Goal: Information Seeking & Learning: Learn about a topic

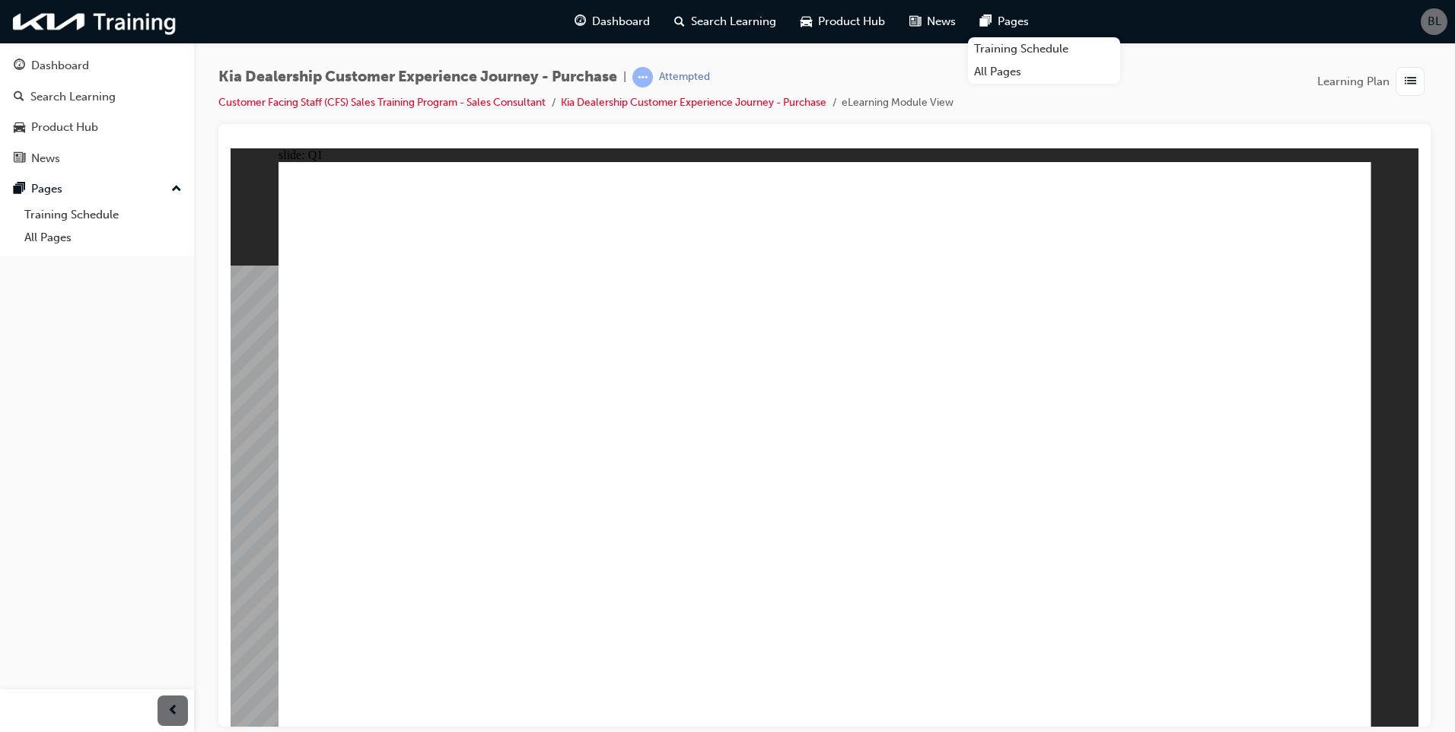
radio input "false"
radio input "true"
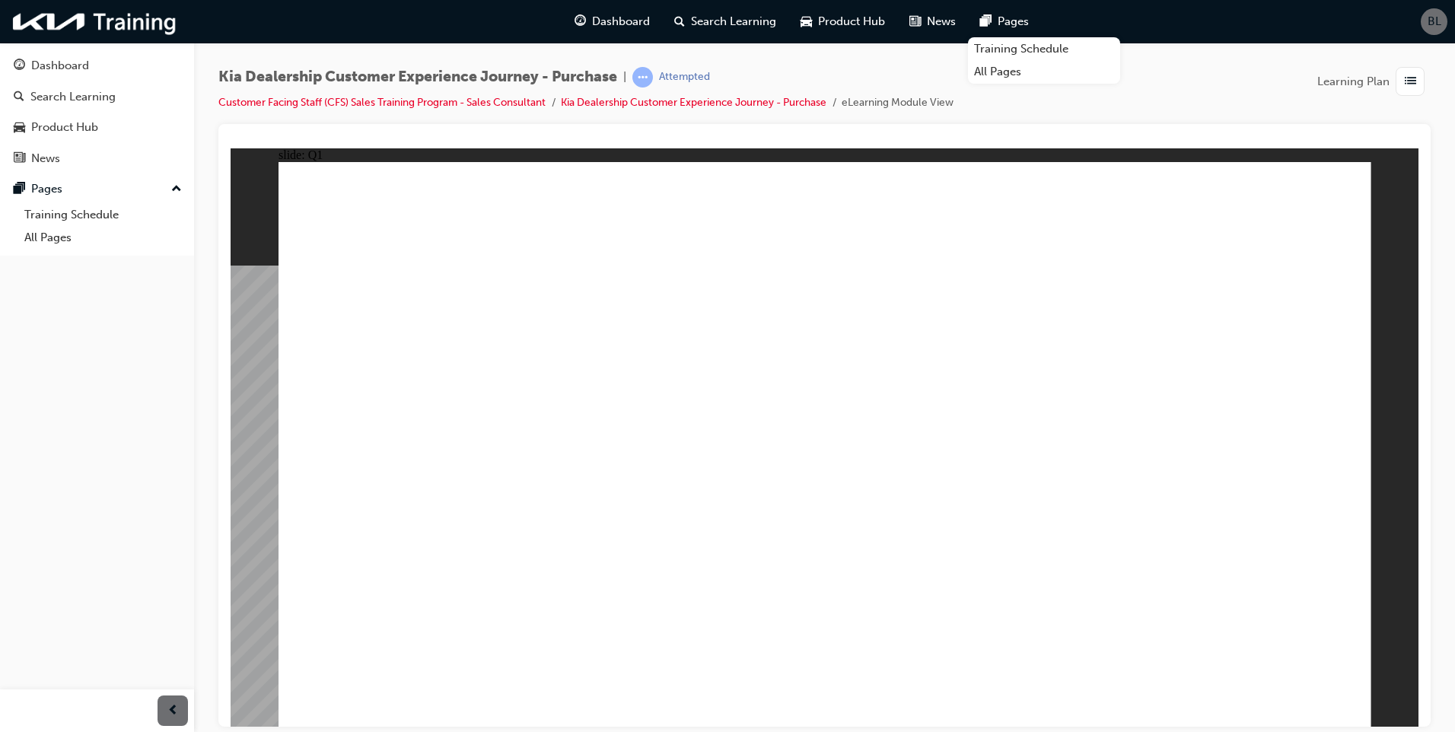
radio input "true"
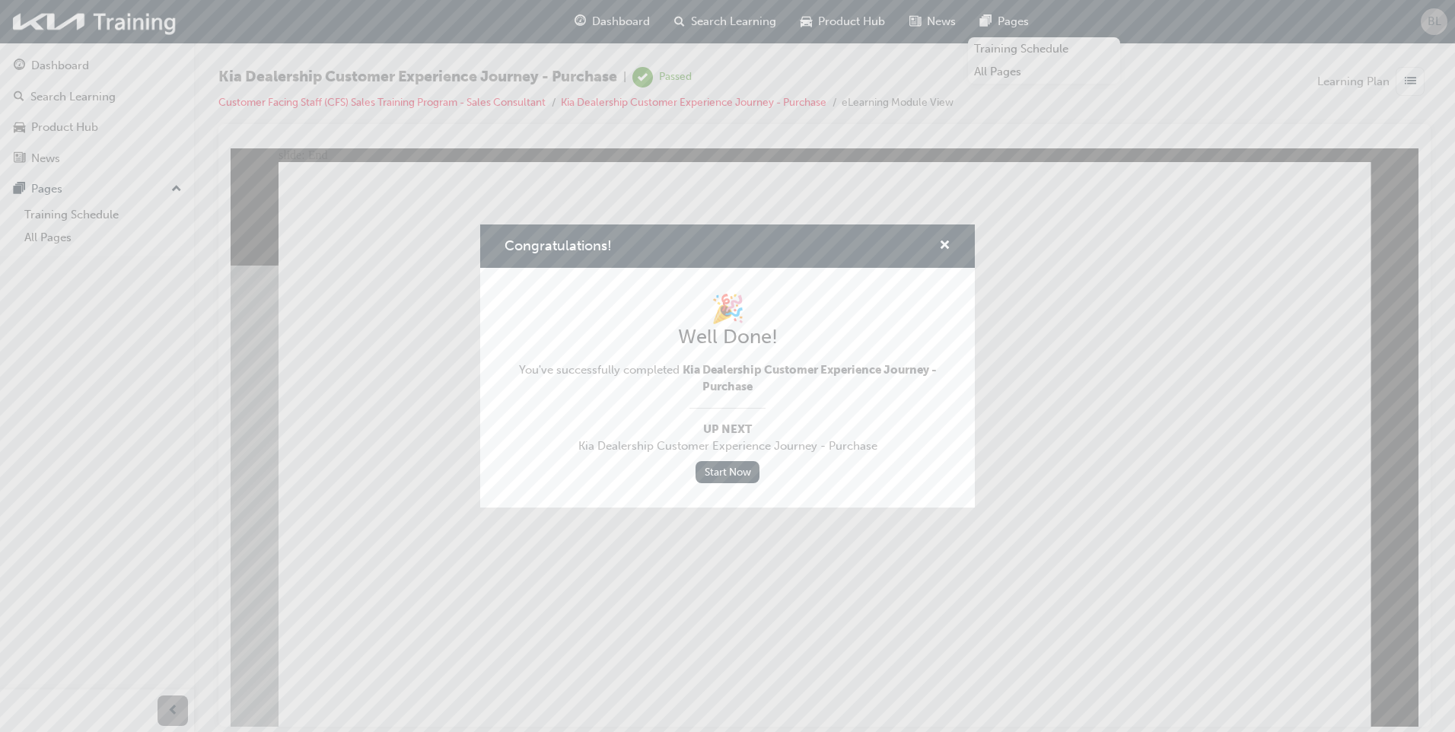
click at [950, 253] on div "Congratulations!" at bounding box center [727, 245] width 495 height 43
click at [946, 243] on span "cross-icon" at bounding box center [944, 247] width 11 height 14
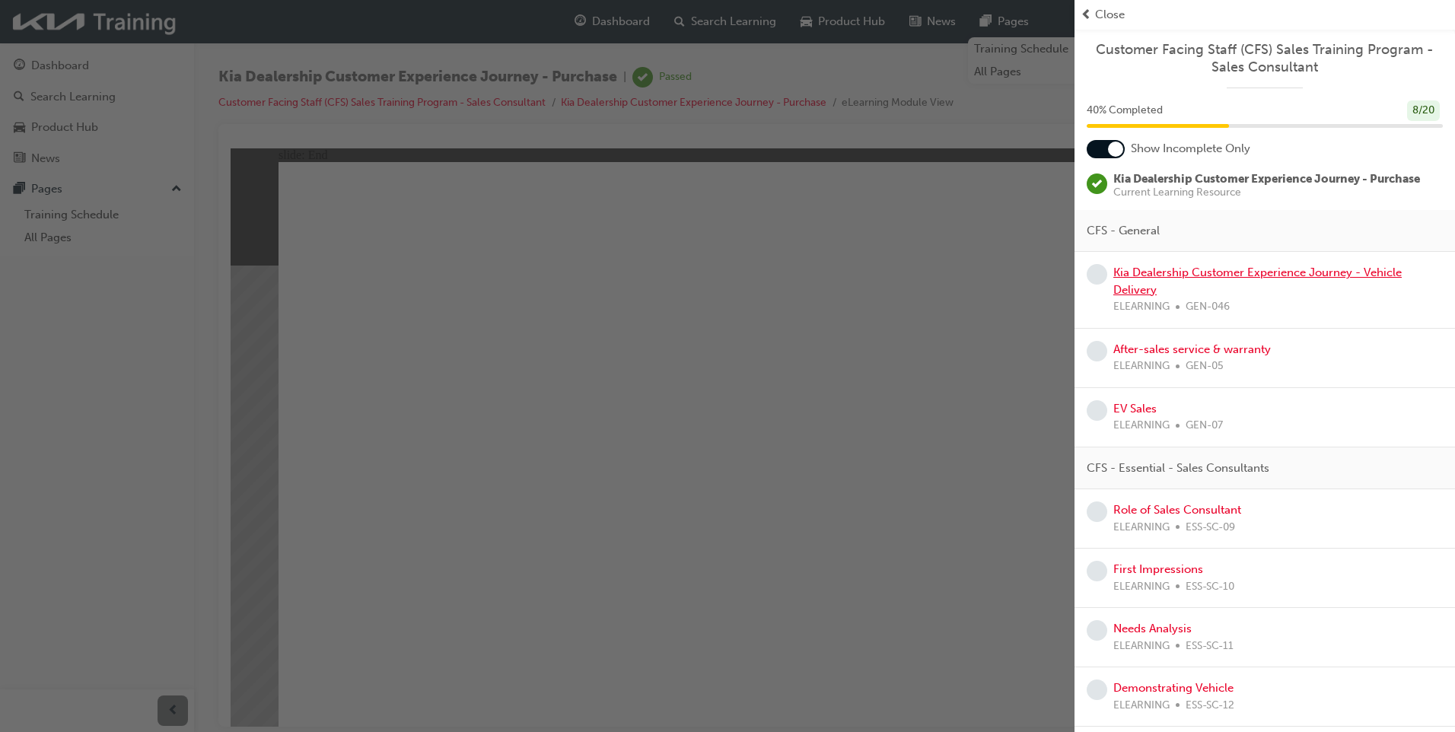
click at [1217, 278] on link "Kia Dealership Customer Experience Journey - Vehicle Delivery" at bounding box center [1257, 281] width 288 height 31
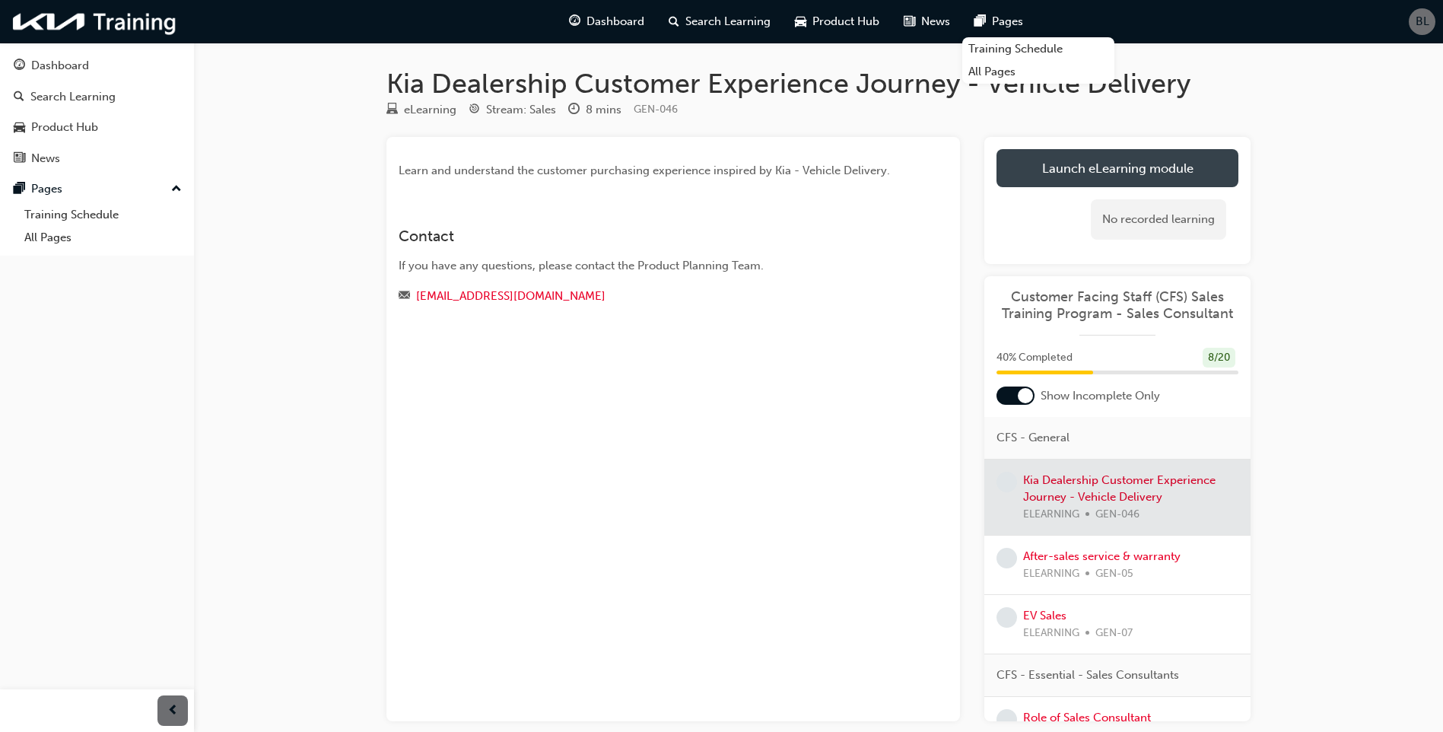
click at [1178, 161] on link "Launch eLearning module" at bounding box center [1118, 168] width 242 height 38
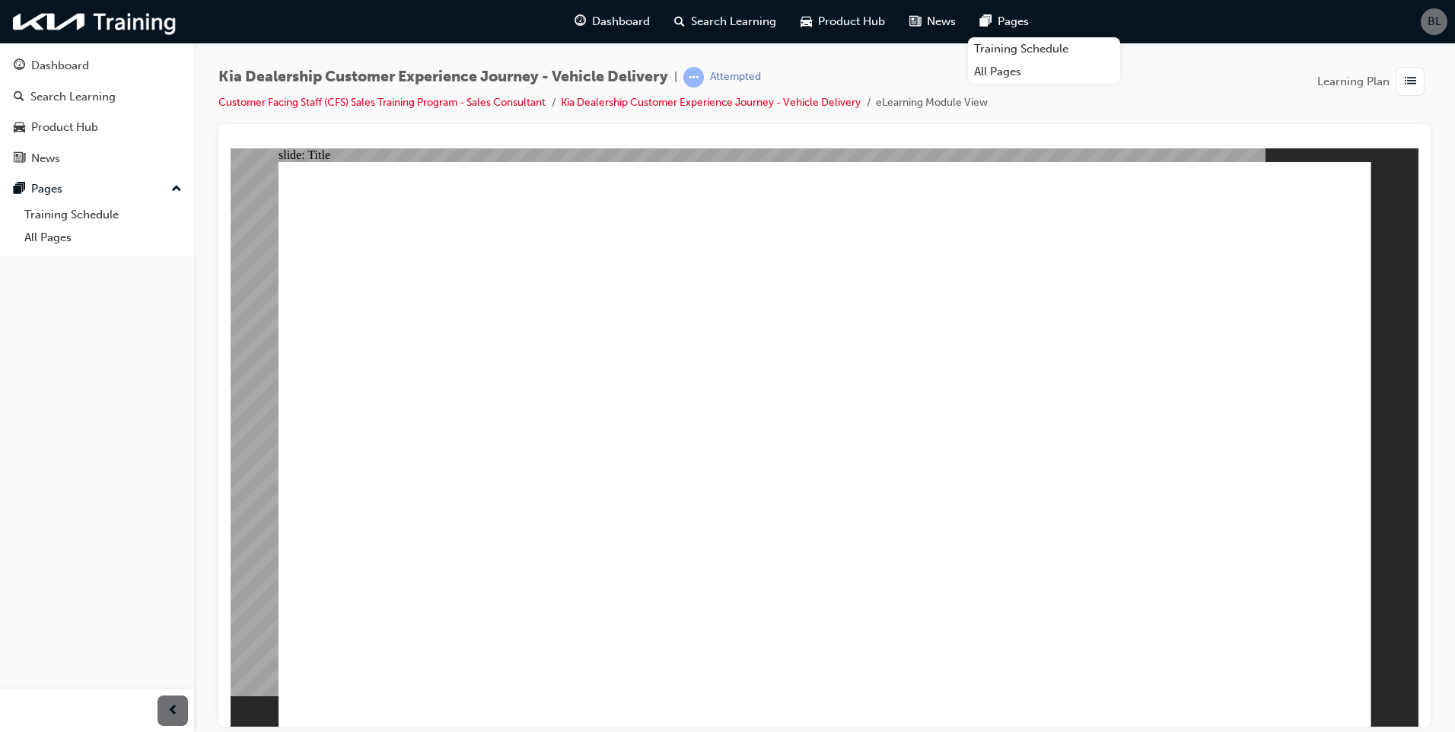
click at [1436, 524] on div "Kia Dealership Customer Experience Journey - Vehicle Delivery | Attempted Custo…" at bounding box center [824, 368] width 1261 height 651
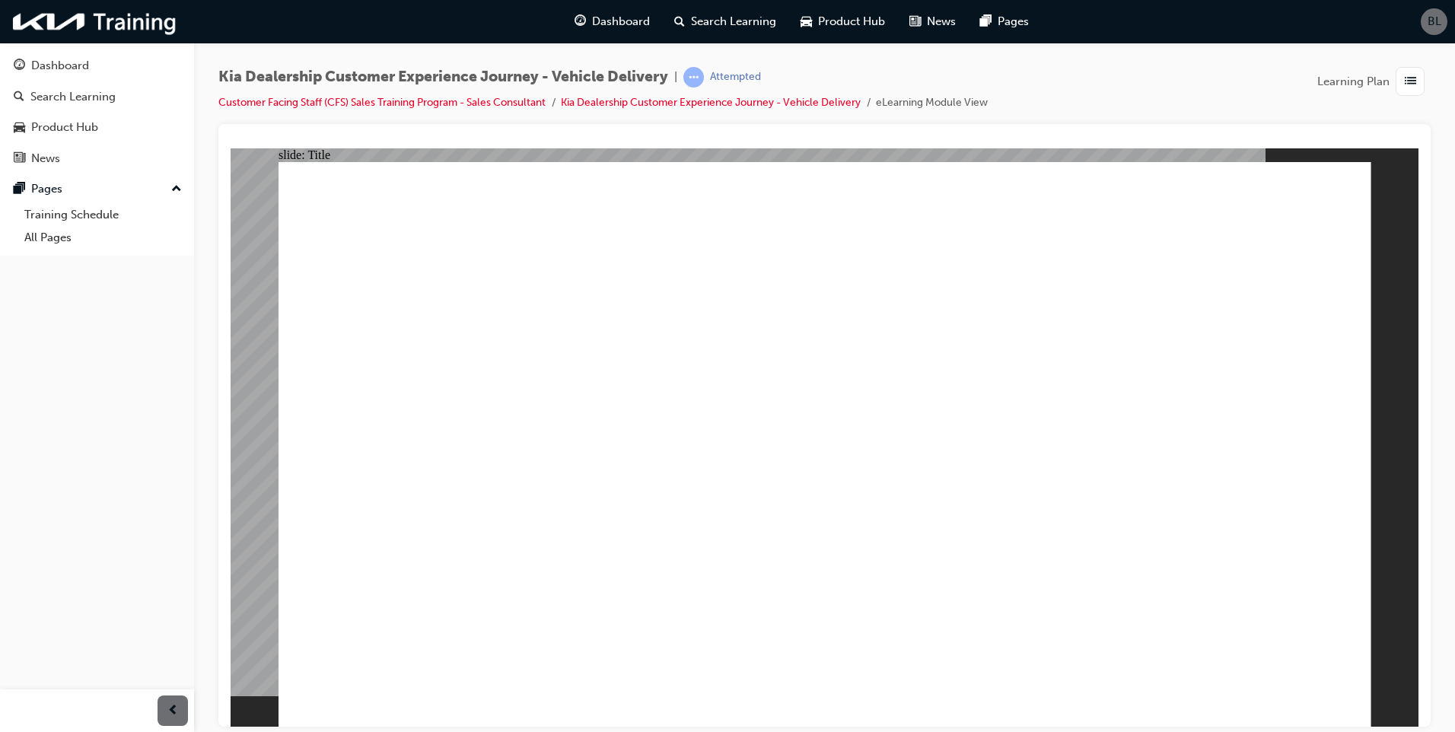
drag, startPoint x: 1341, startPoint y: 225, endPoint x: 1655, endPoint y: 409, distance: 363.8
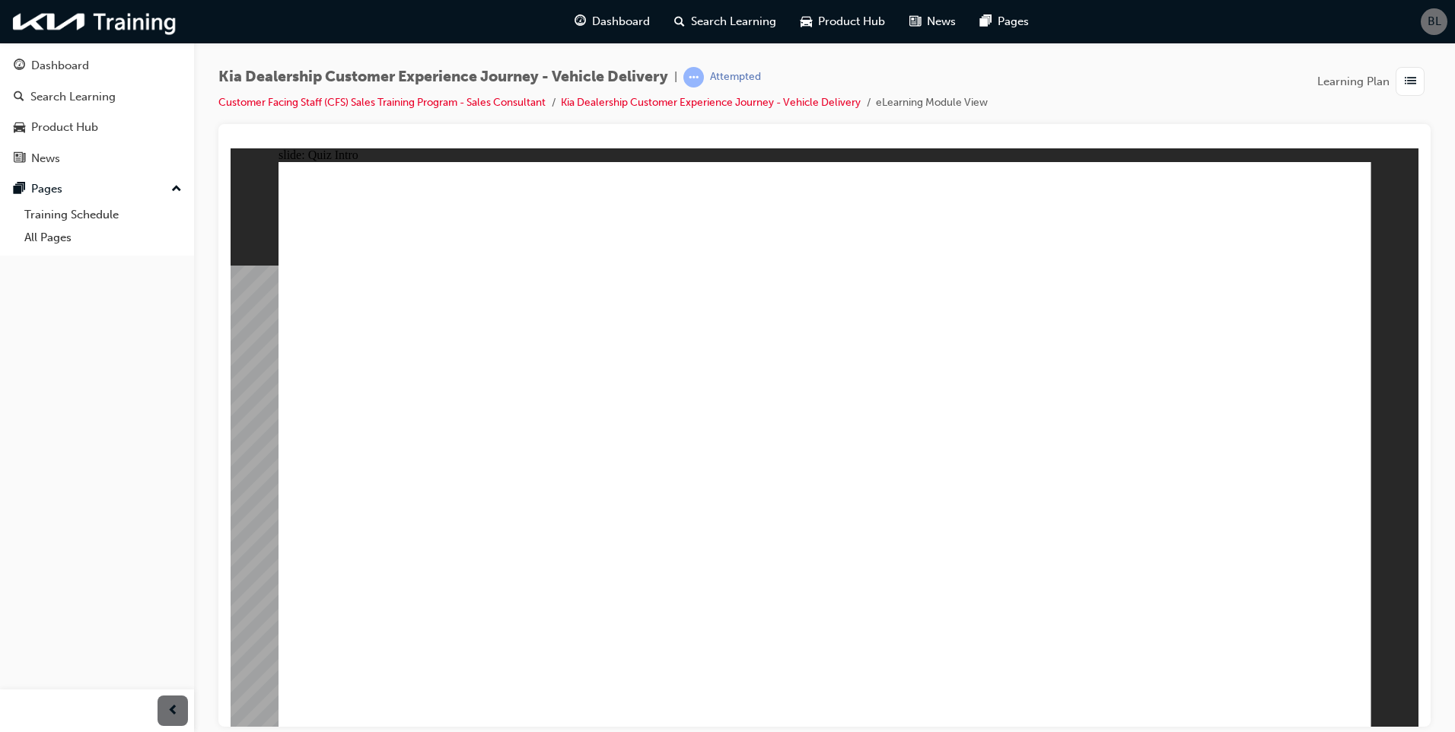
checkbox input "true"
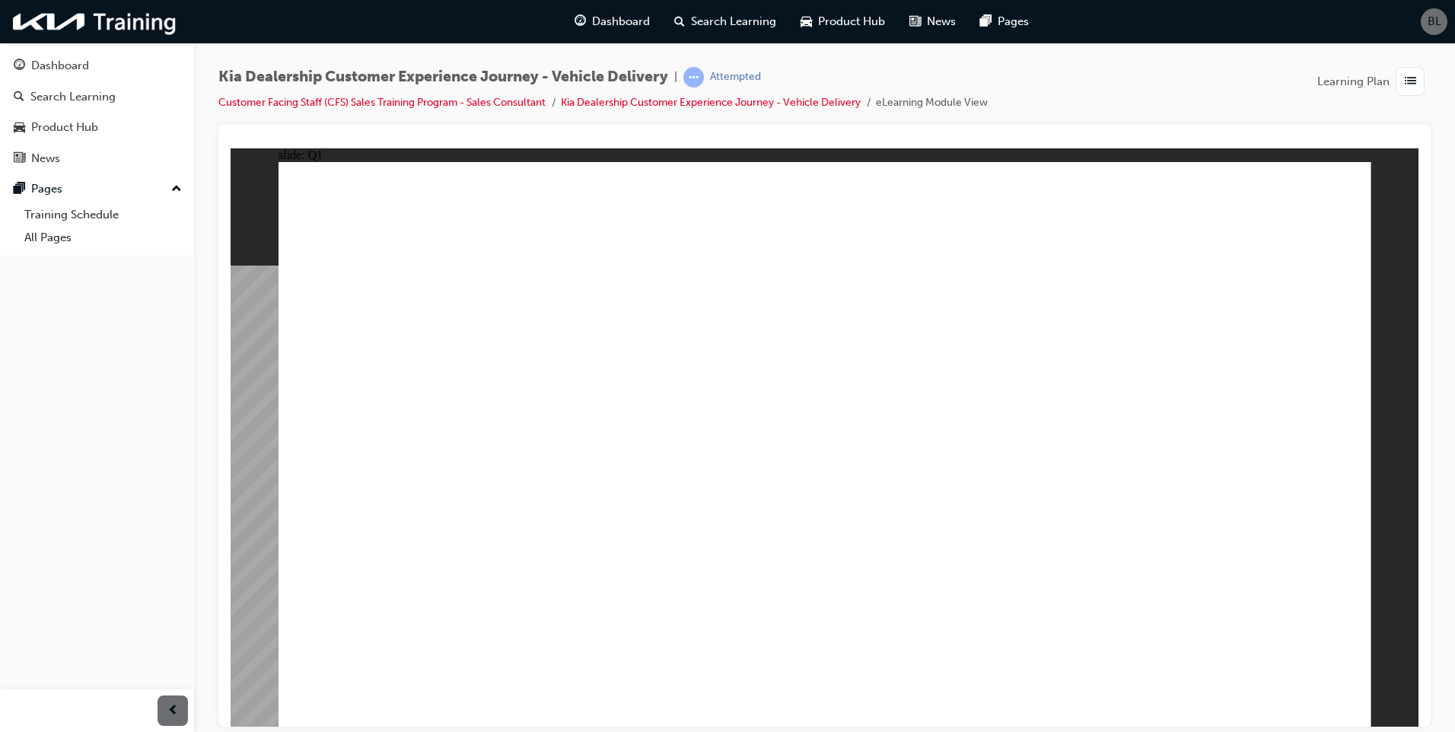
checkbox input "true"
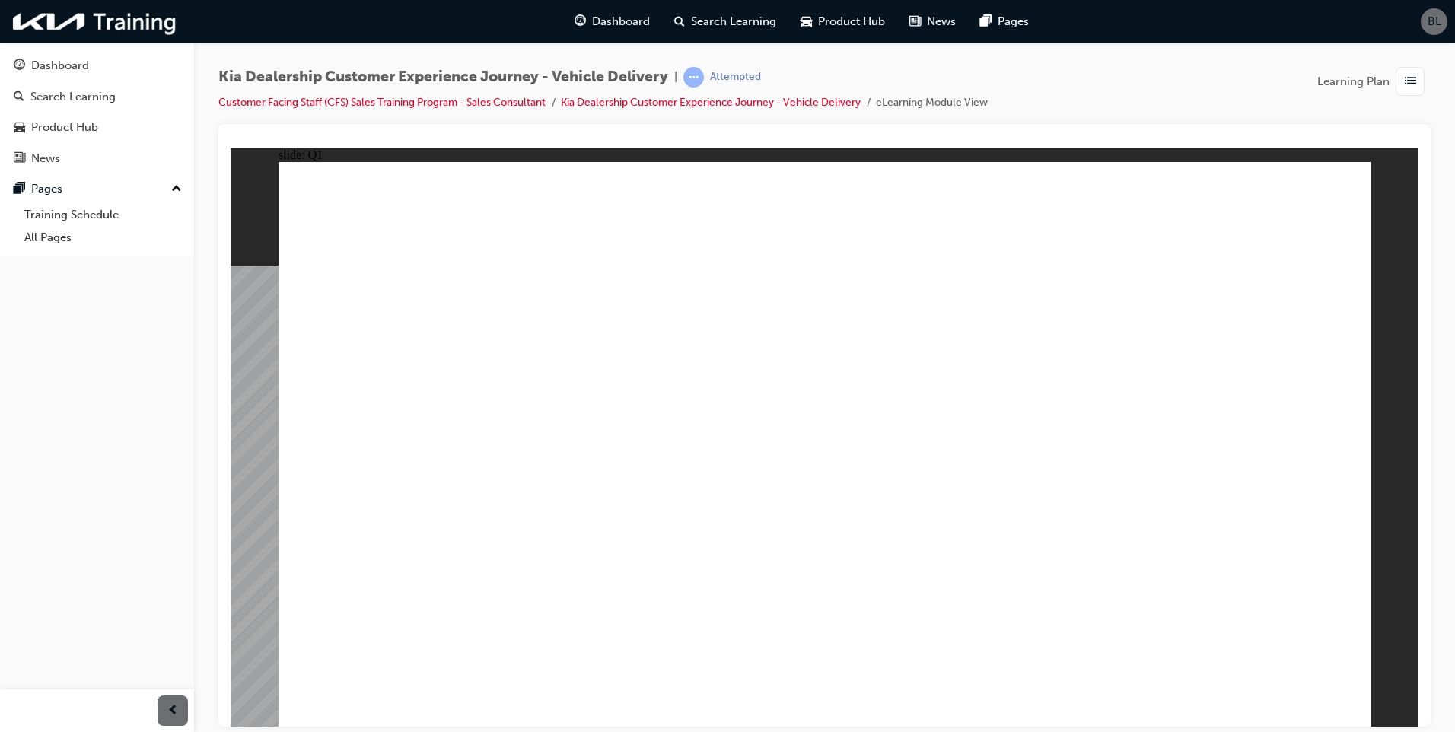
radio input "true"
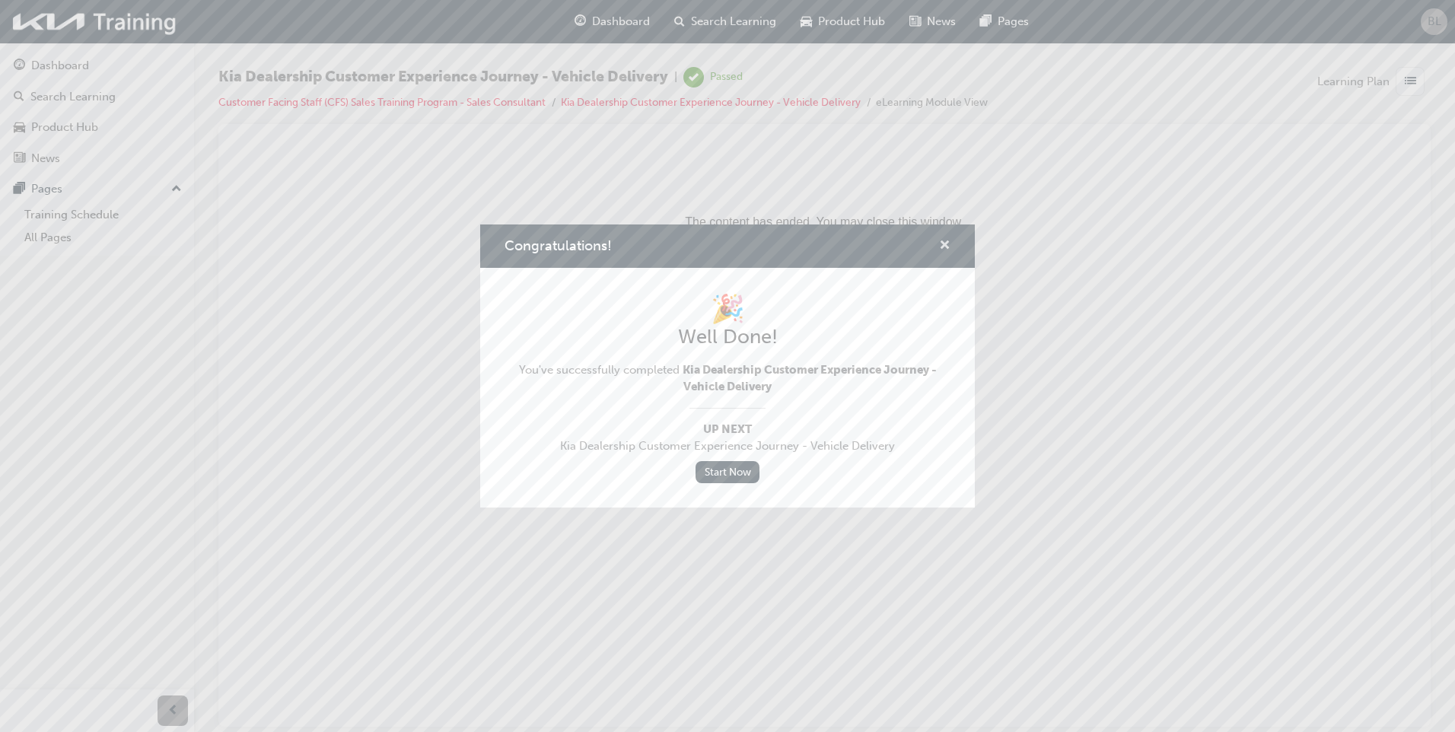
click at [946, 247] on span "cross-icon" at bounding box center [944, 247] width 11 height 14
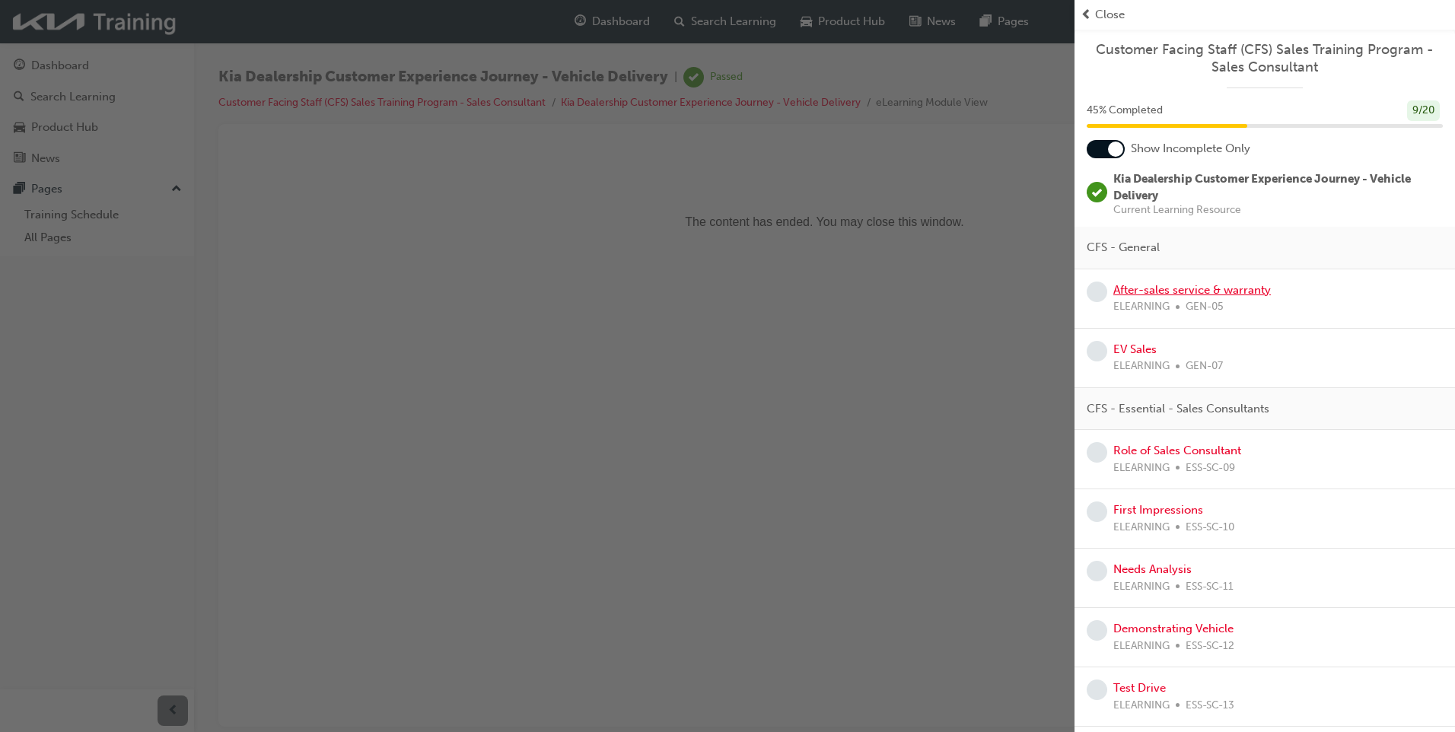
click at [1189, 289] on link "After-sales service & warranty" at bounding box center [1191, 290] width 157 height 14
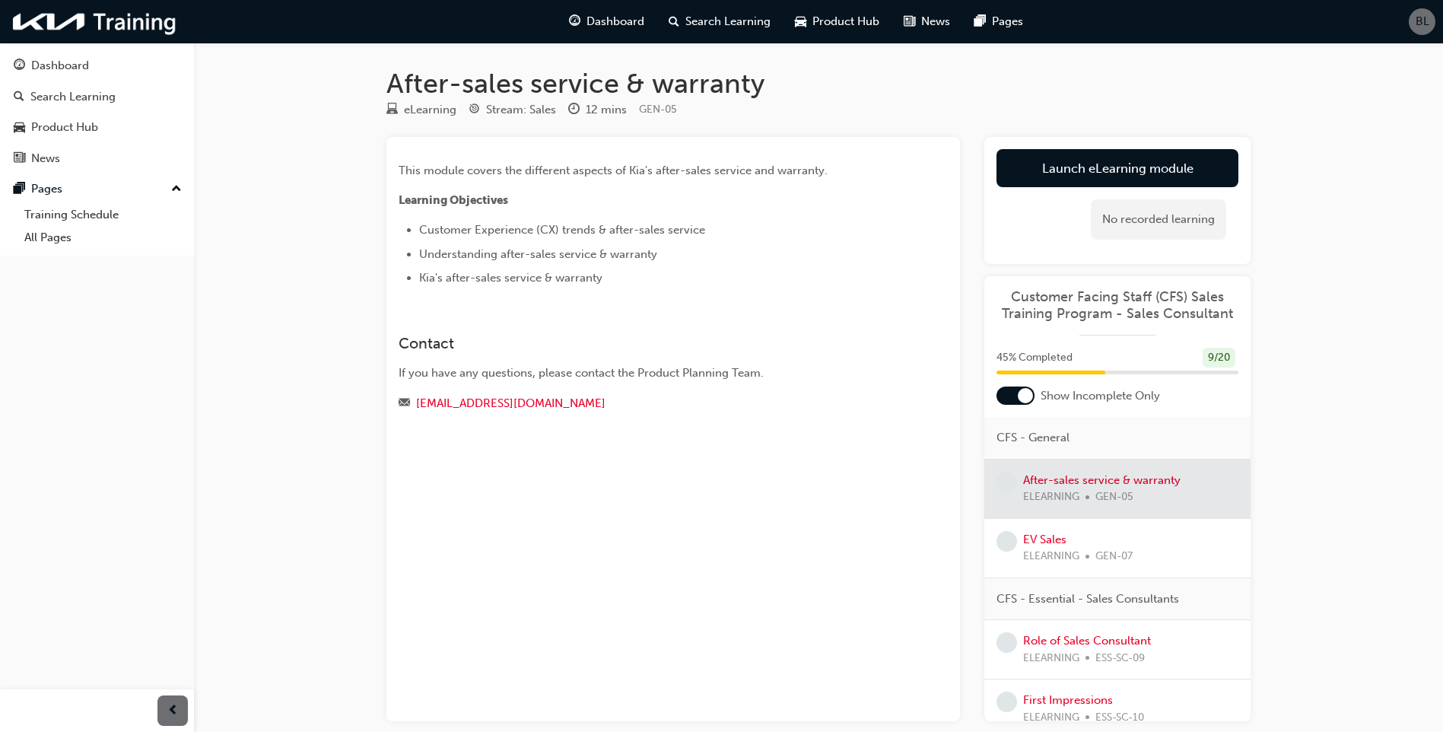
click at [1186, 187] on div "No recorded learning" at bounding box center [1118, 219] width 242 height 65
click at [1188, 169] on link "Launch eLearning module" at bounding box center [1118, 168] width 242 height 38
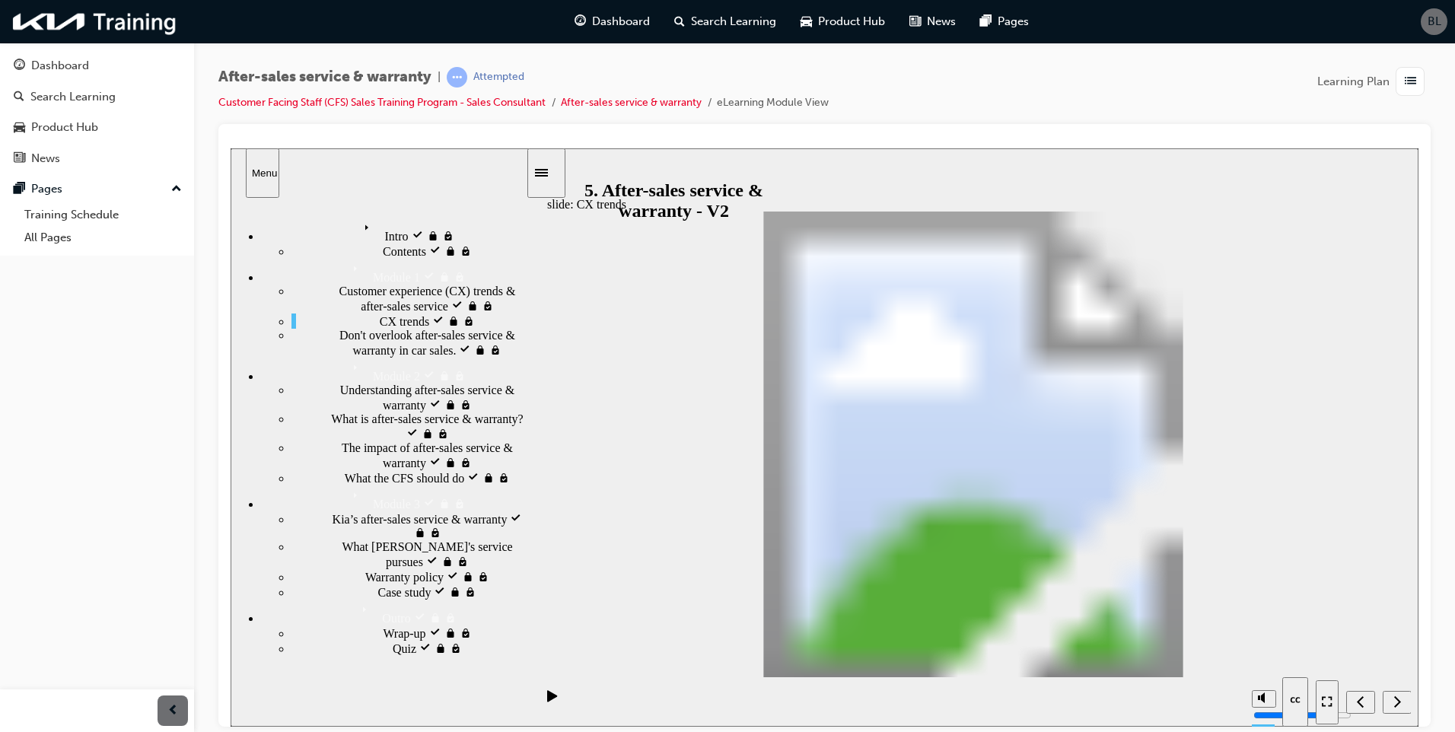
drag, startPoint x: 686, startPoint y: 419, endPoint x: 694, endPoint y: 425, distance: 9.9
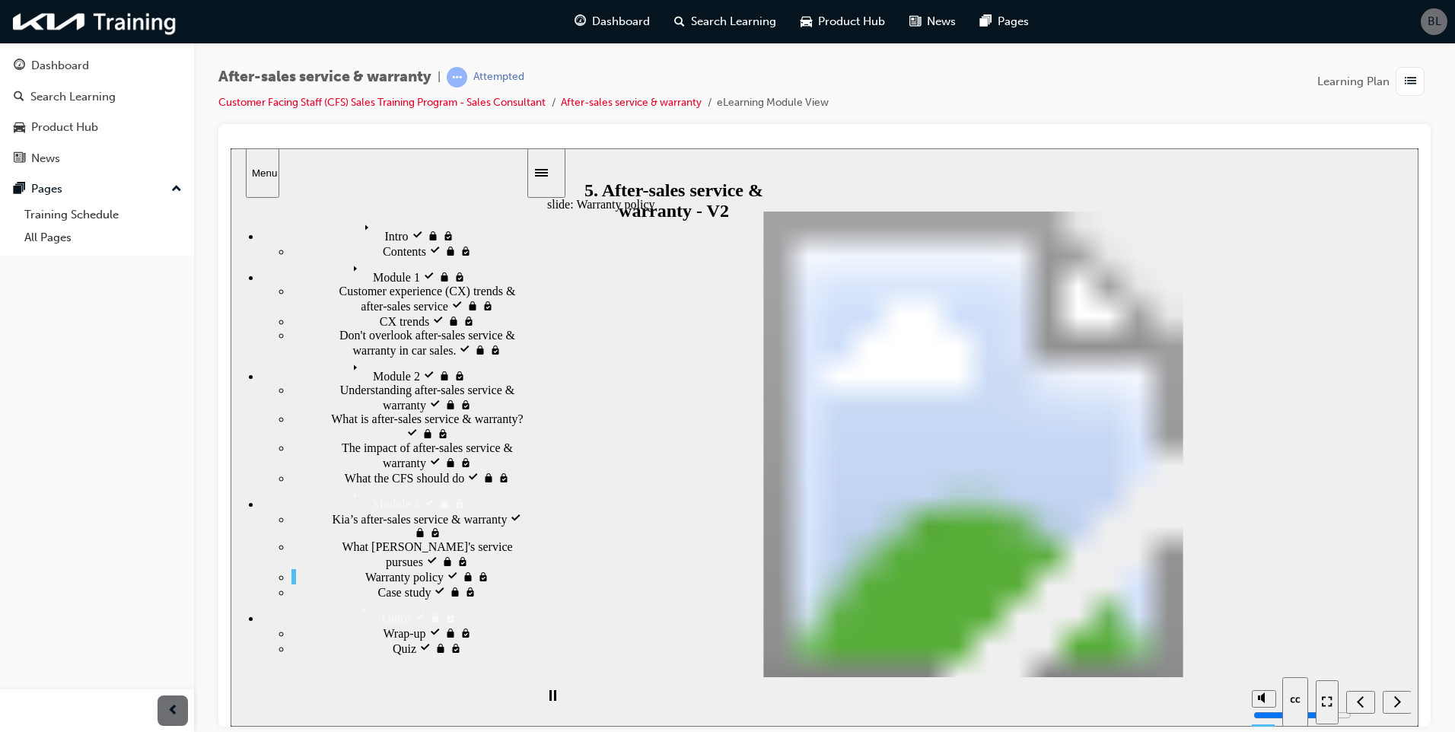
drag, startPoint x: 1259, startPoint y: 389, endPoint x: 736, endPoint y: 418, distance: 523.5
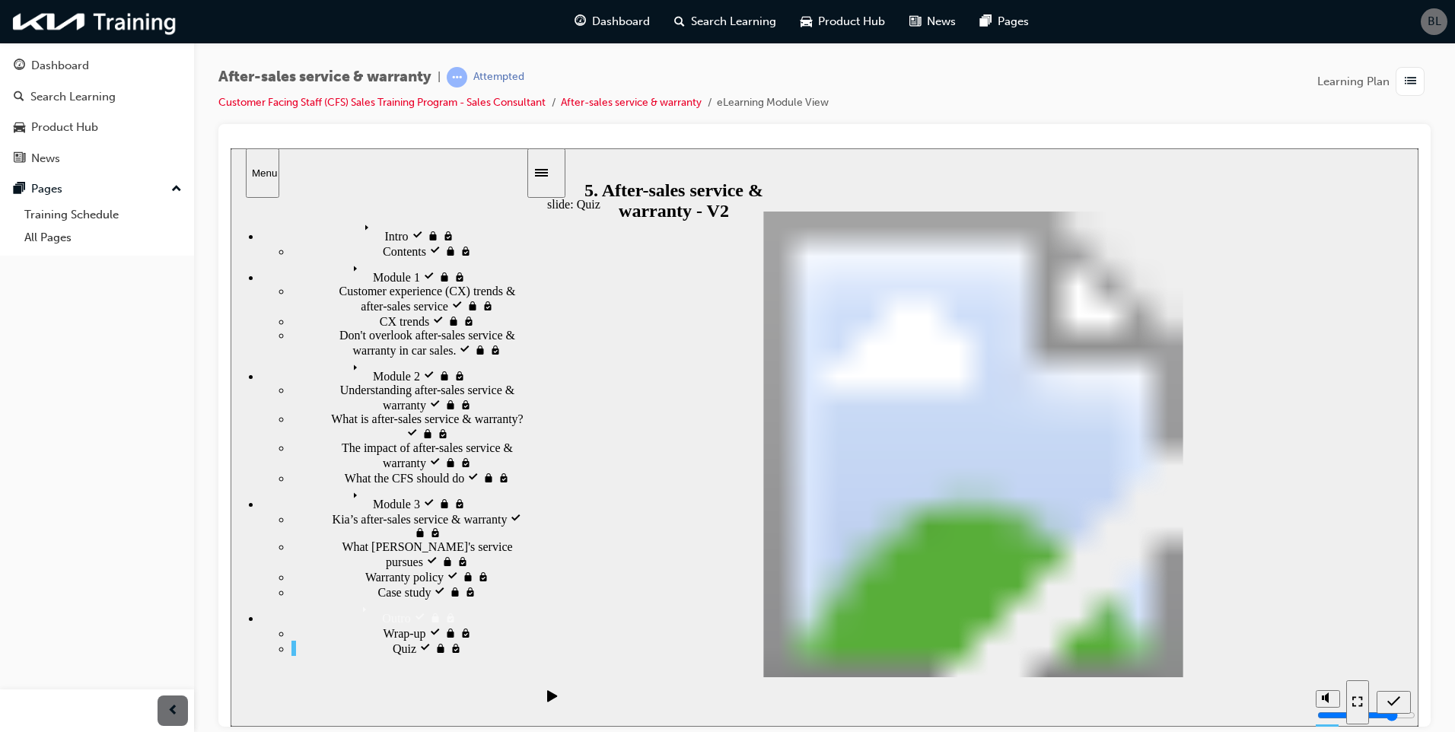
drag, startPoint x: 1324, startPoint y: 463, endPoint x: 793, endPoint y: 535, distance: 536.0
drag, startPoint x: 1308, startPoint y: 514, endPoint x: 1039, endPoint y: 437, distance: 279.1
drag, startPoint x: 1268, startPoint y: 555, endPoint x: 1017, endPoint y: 483, distance: 261.3
drag, startPoint x: 1250, startPoint y: 584, endPoint x: 992, endPoint y: 539, distance: 261.7
drag, startPoint x: 1159, startPoint y: 440, endPoint x: 820, endPoint y: 446, distance: 338.6
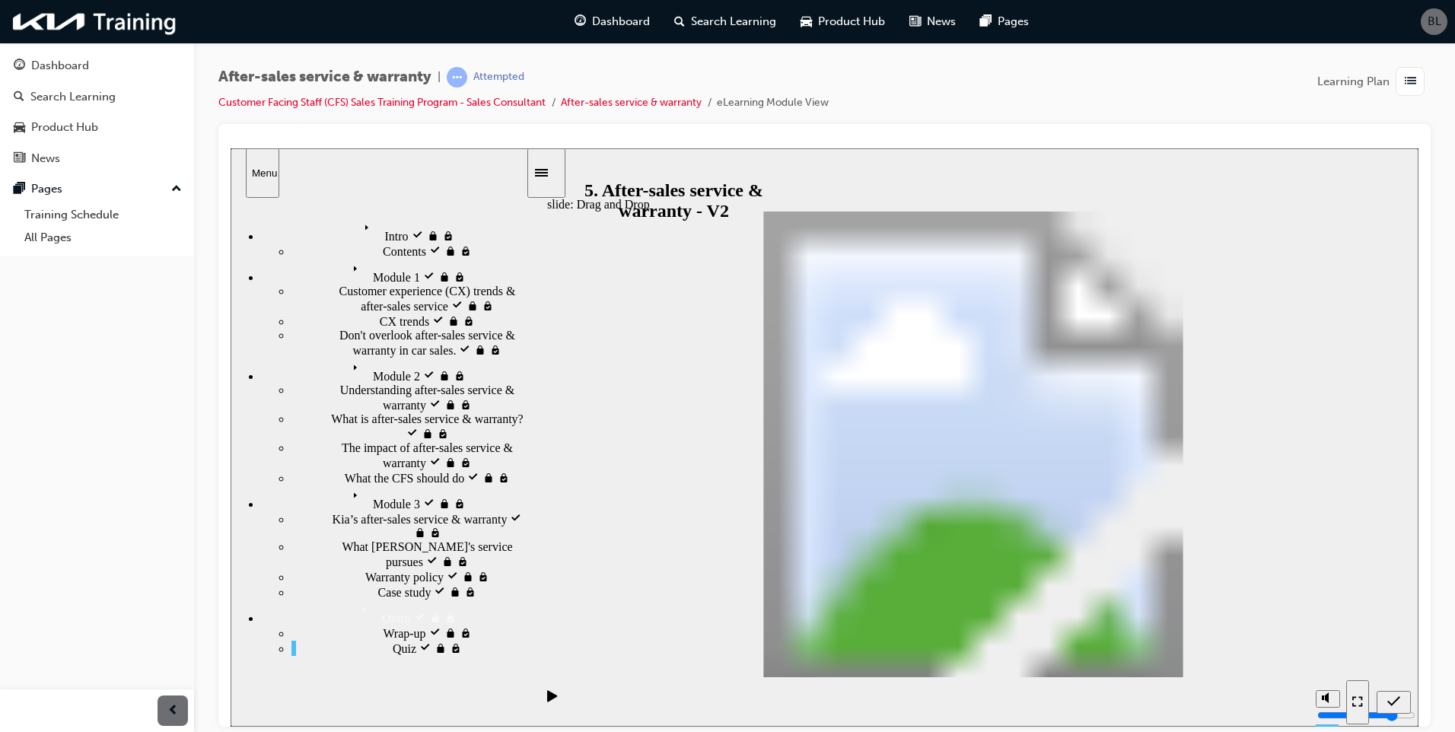
drag, startPoint x: 1176, startPoint y: 490, endPoint x: 808, endPoint y: 491, distance: 368.3
drag, startPoint x: 1227, startPoint y: 602, endPoint x: 844, endPoint y: 549, distance: 387.0
drag, startPoint x: 1347, startPoint y: 648, endPoint x: 991, endPoint y: 536, distance: 373.5
radio input "true"
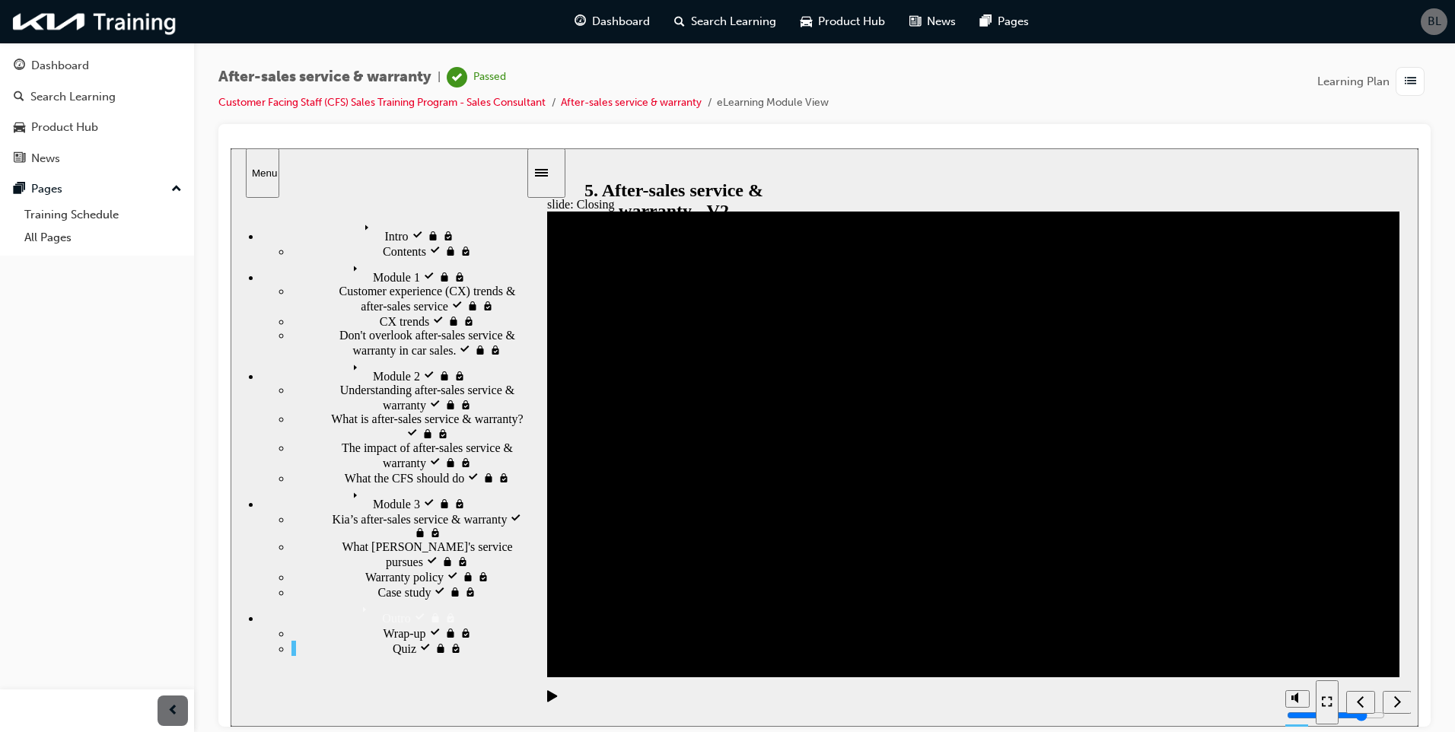
click at [347, 485] on icon "Menu" at bounding box center [358, 496] width 23 height 23
click at [412, 584] on div "Case study locked Case study" at bounding box center [408, 591] width 234 height 15
click at [422, 568] on div "Warranty policy Warranty policy" at bounding box center [408, 575] width 234 height 15
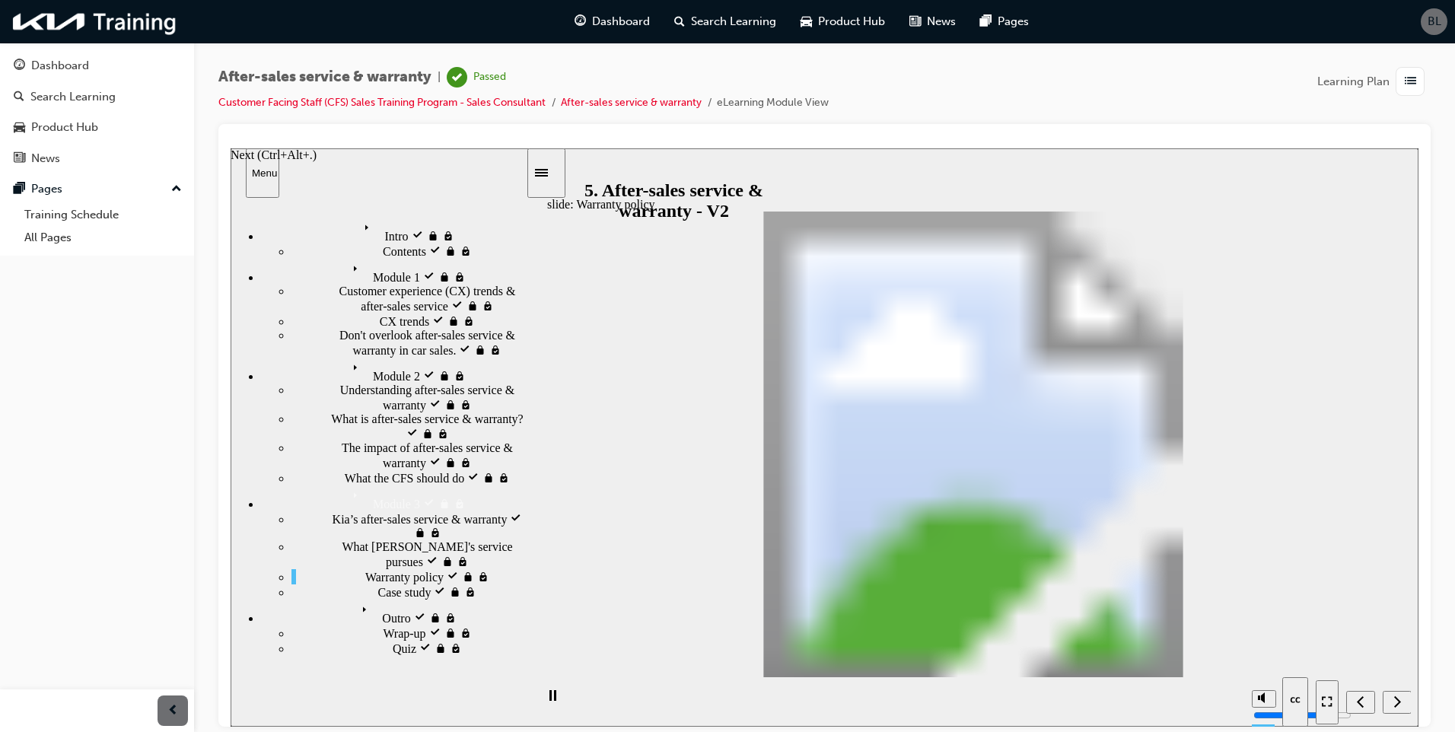
click at [1399, 700] on icon "Next (Ctrl+Alt+Period)" at bounding box center [1397, 700] width 7 height 11
click at [1354, 702] on div "Previous (Ctrl+Alt+Comma)" at bounding box center [1360, 702] width 17 height 16
click at [502, 584] on div "Case study locked Case study" at bounding box center [408, 591] width 234 height 15
click at [87, 73] on div "Dashboard" at bounding box center [60, 65] width 58 height 17
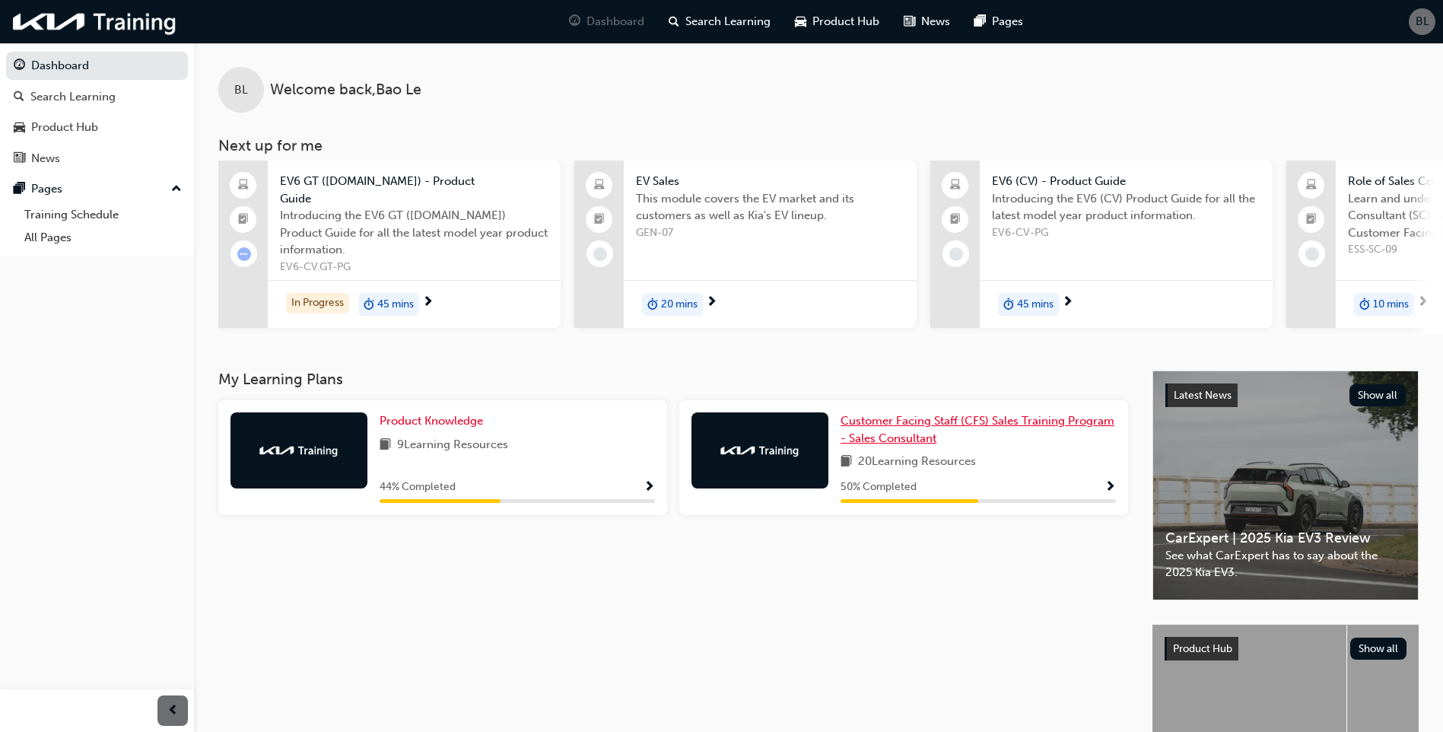
click at [929, 418] on span "Customer Facing Staff (CFS) Sales Training Program - Sales Consultant" at bounding box center [978, 429] width 274 height 31
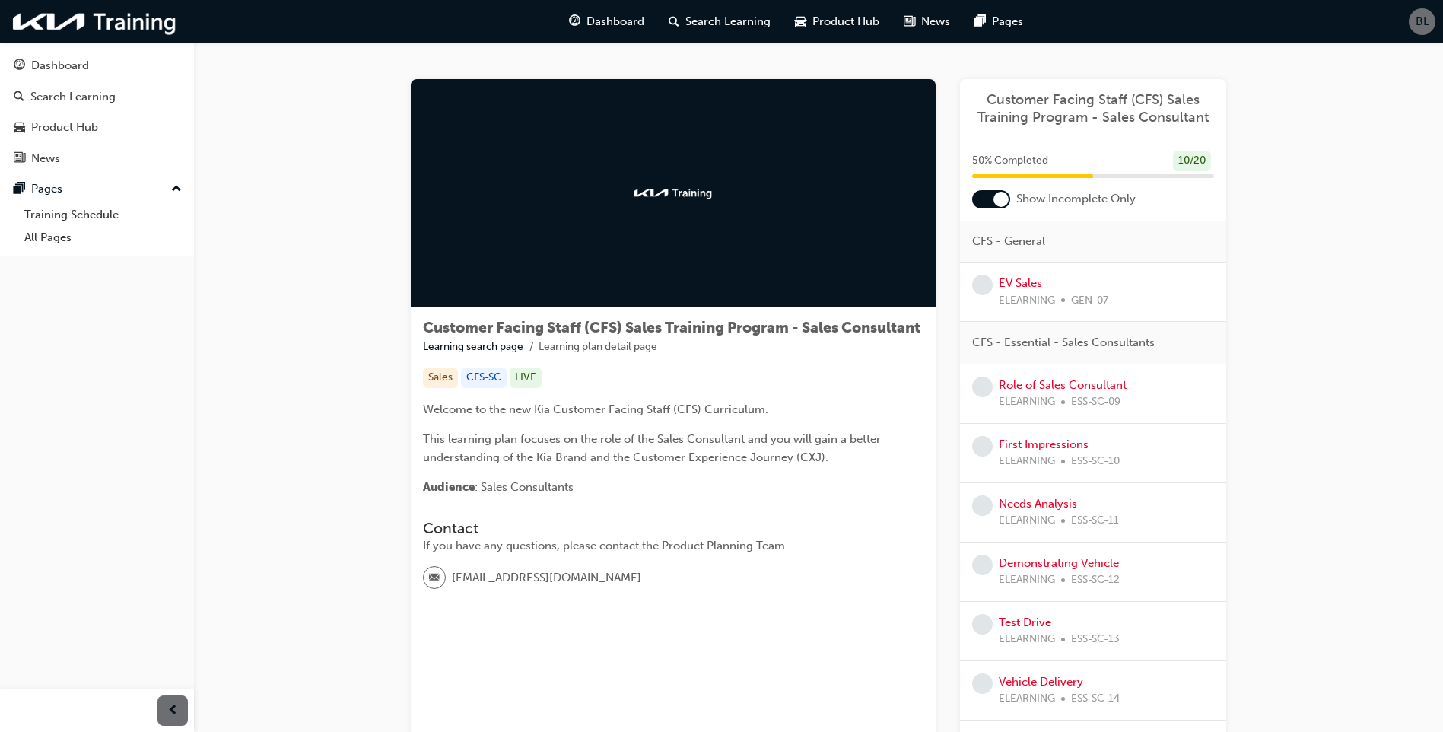
click at [1036, 286] on link "EV Sales" at bounding box center [1020, 283] width 43 height 14
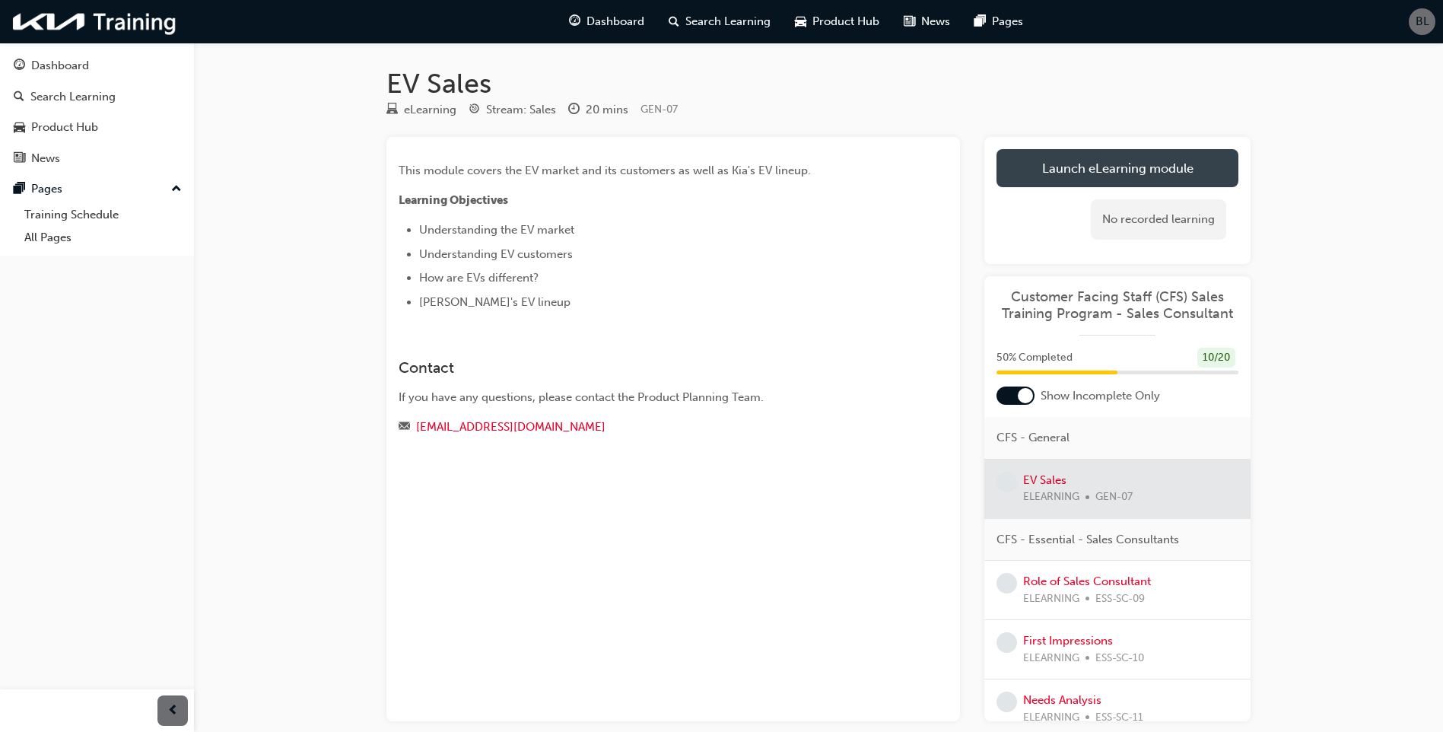
click at [1115, 170] on link "Launch eLearning module" at bounding box center [1118, 168] width 242 height 38
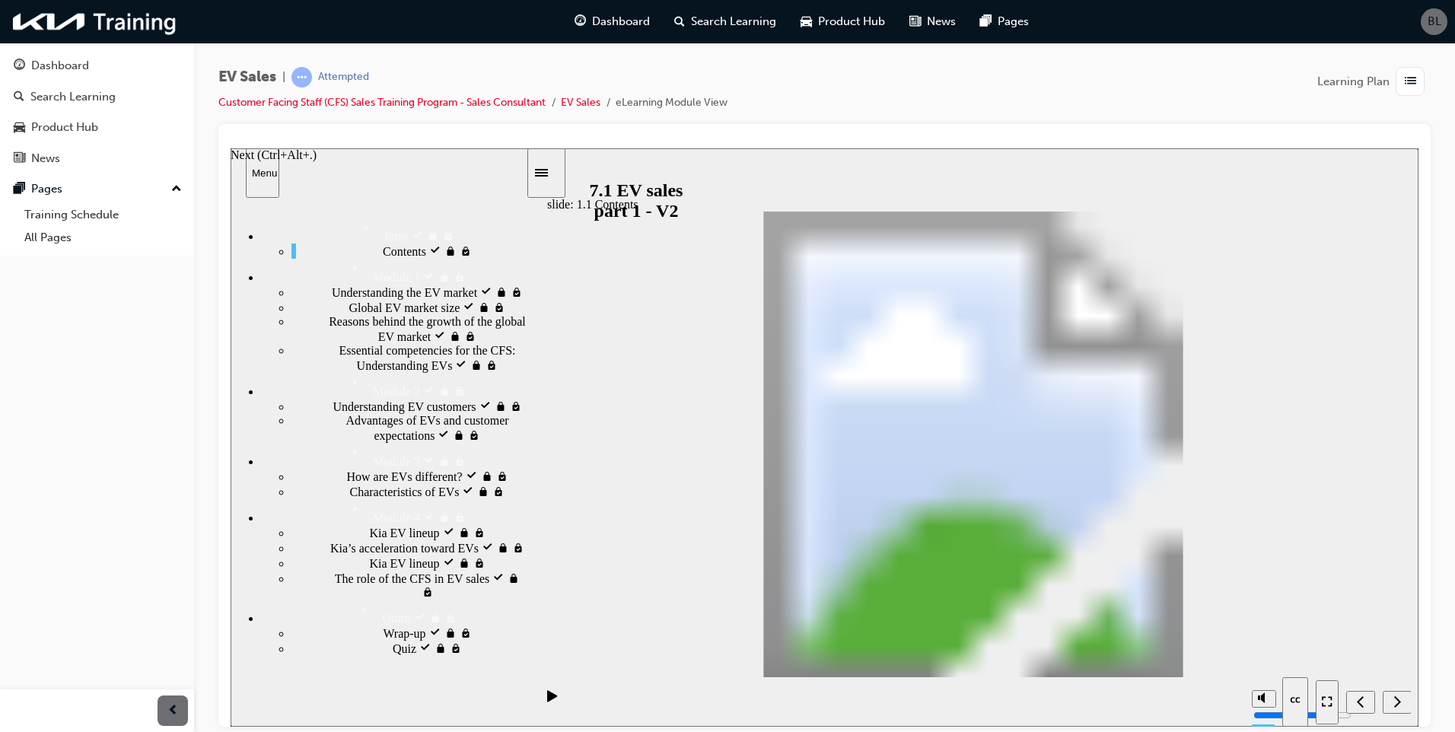
click at [549, 700] on icon "Pause (Ctrl+Alt+P)" at bounding box center [552, 694] width 7 height 11
click at [552, 695] on icon "Play (Ctrl+Alt+P)" at bounding box center [552, 695] width 11 height 12
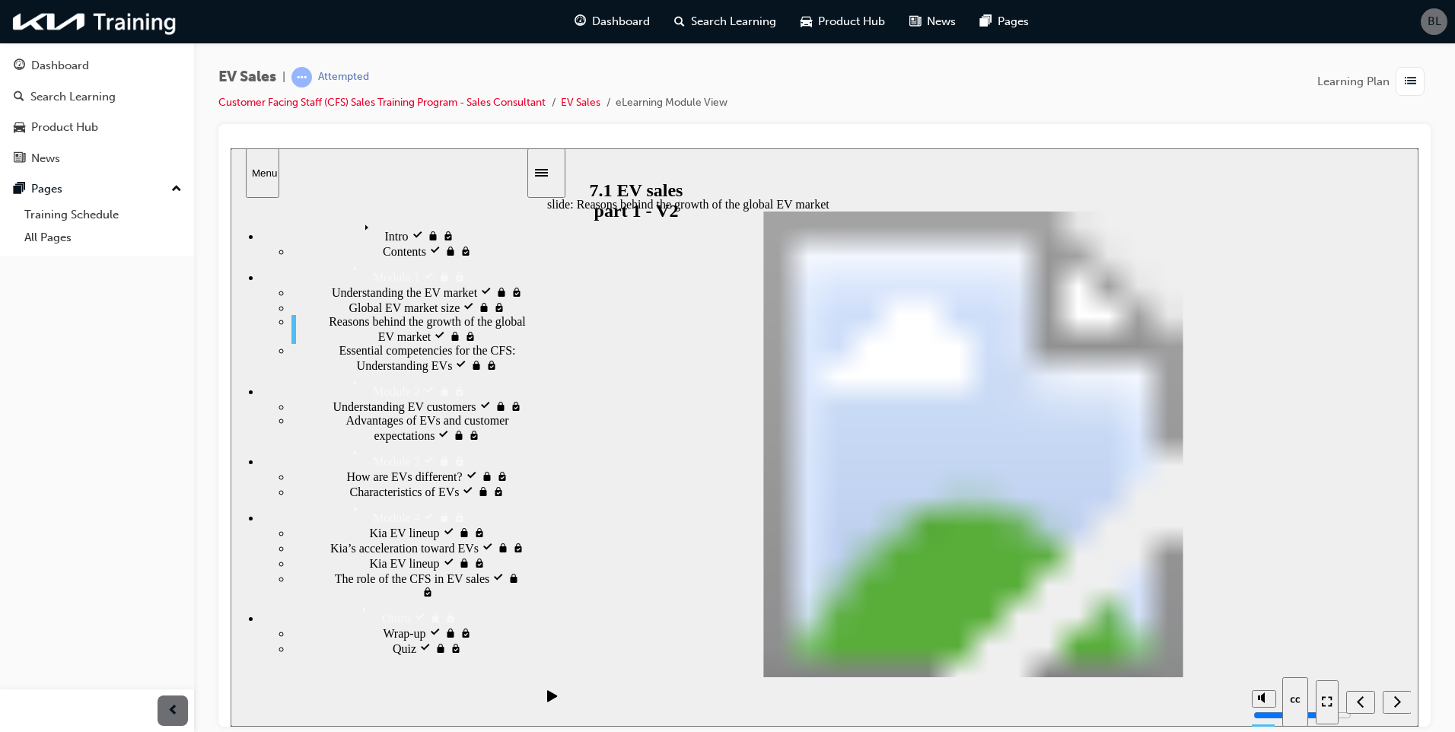
click at [336, 161] on div "Previous (Ctrl+Alt+,)" at bounding box center [283, 155] width 105 height 14
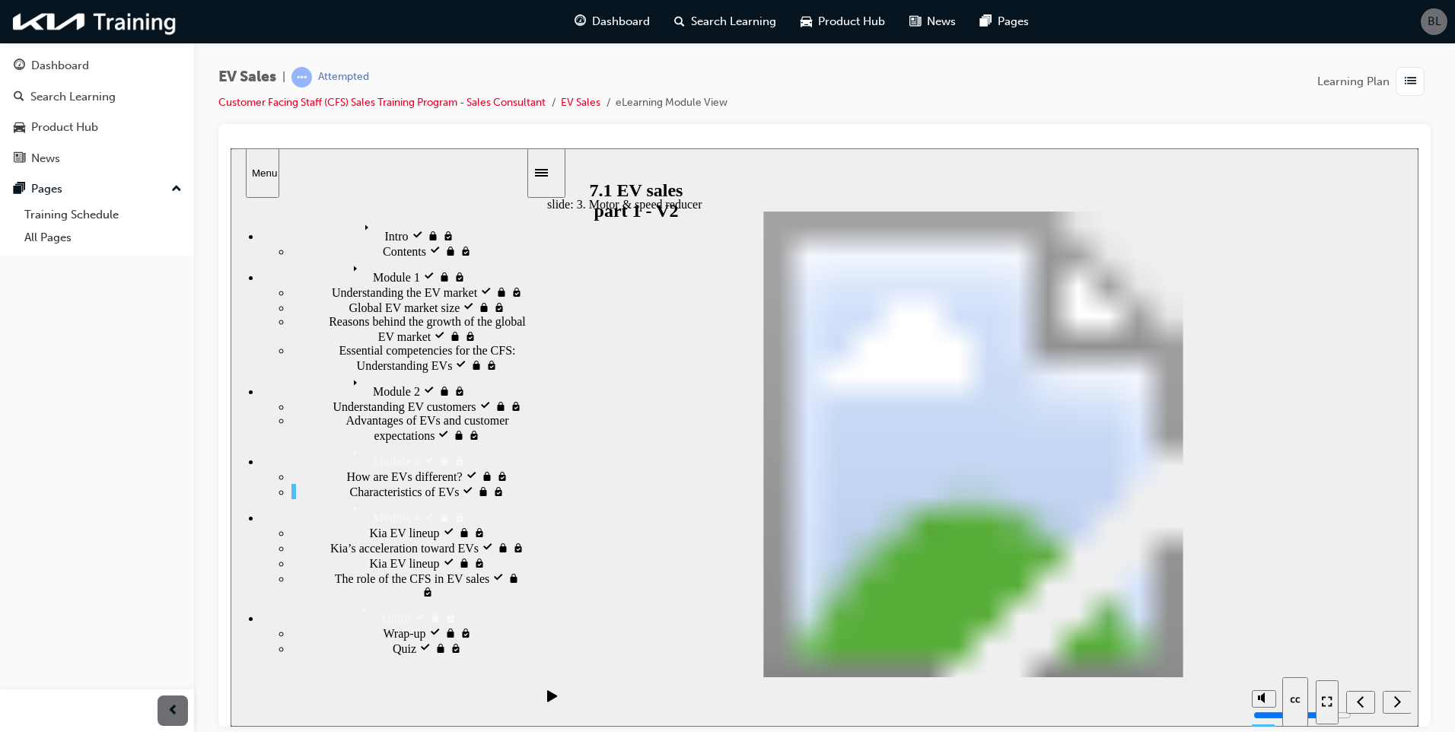
drag, startPoint x: 1261, startPoint y: 647, endPoint x: 1261, endPoint y: 587, distance: 60.9
type input "10"
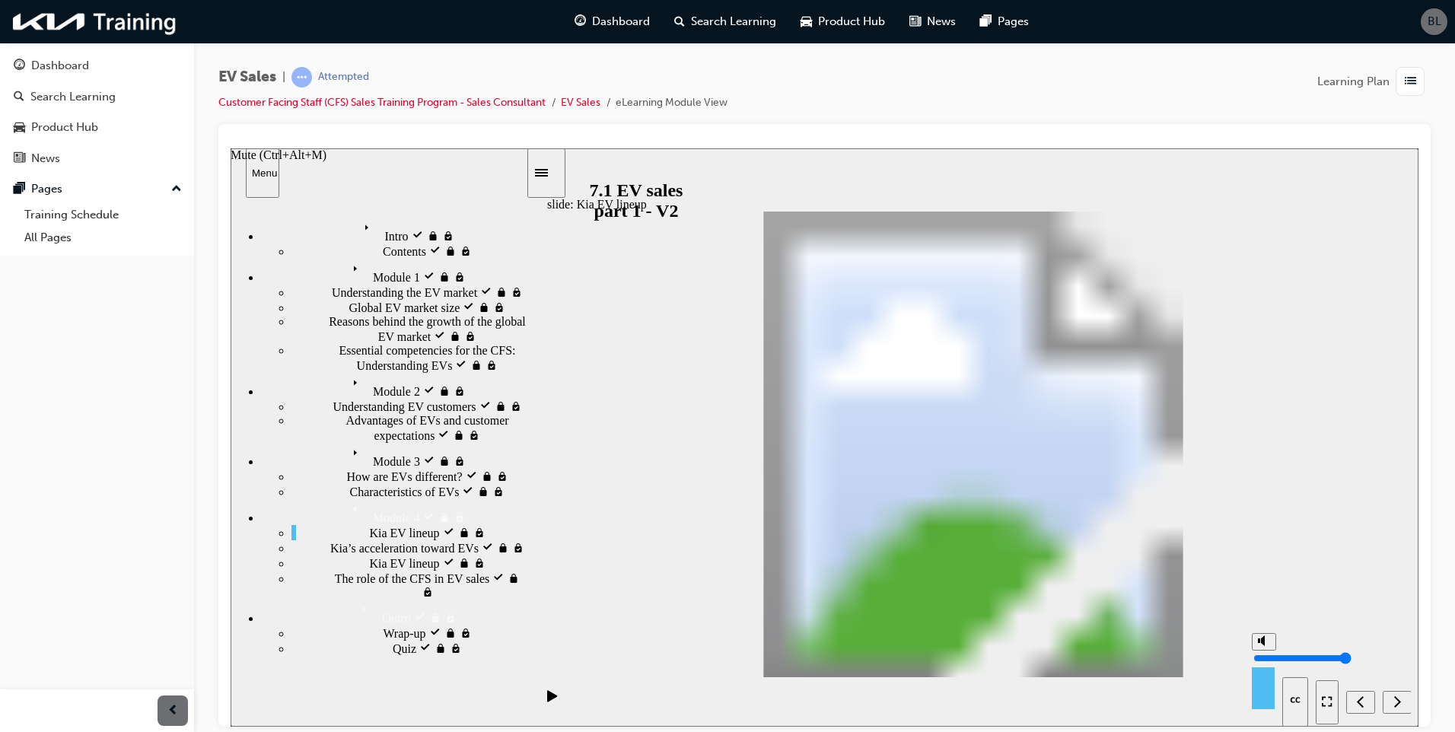
click at [1261, 651] on input "volume" at bounding box center [1302, 657] width 98 height 12
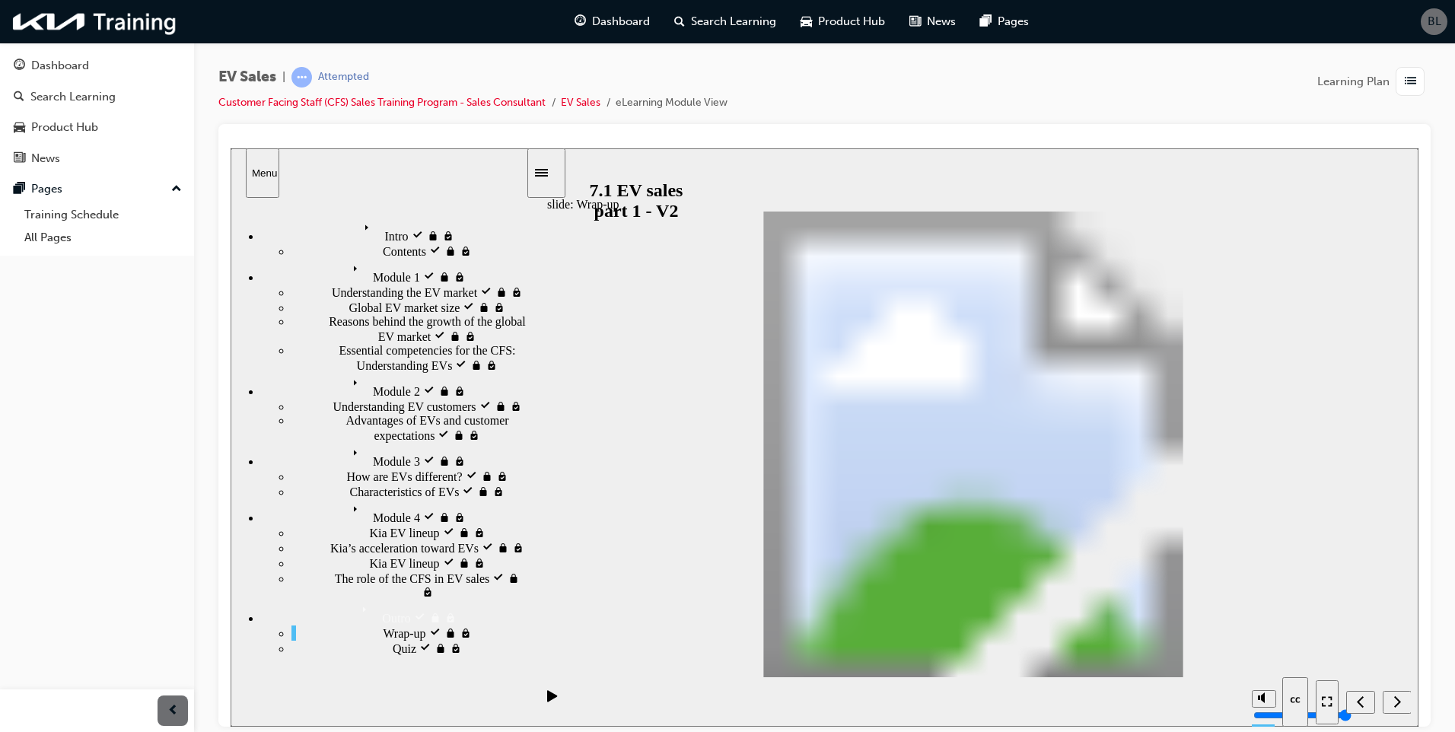
radio input "true"
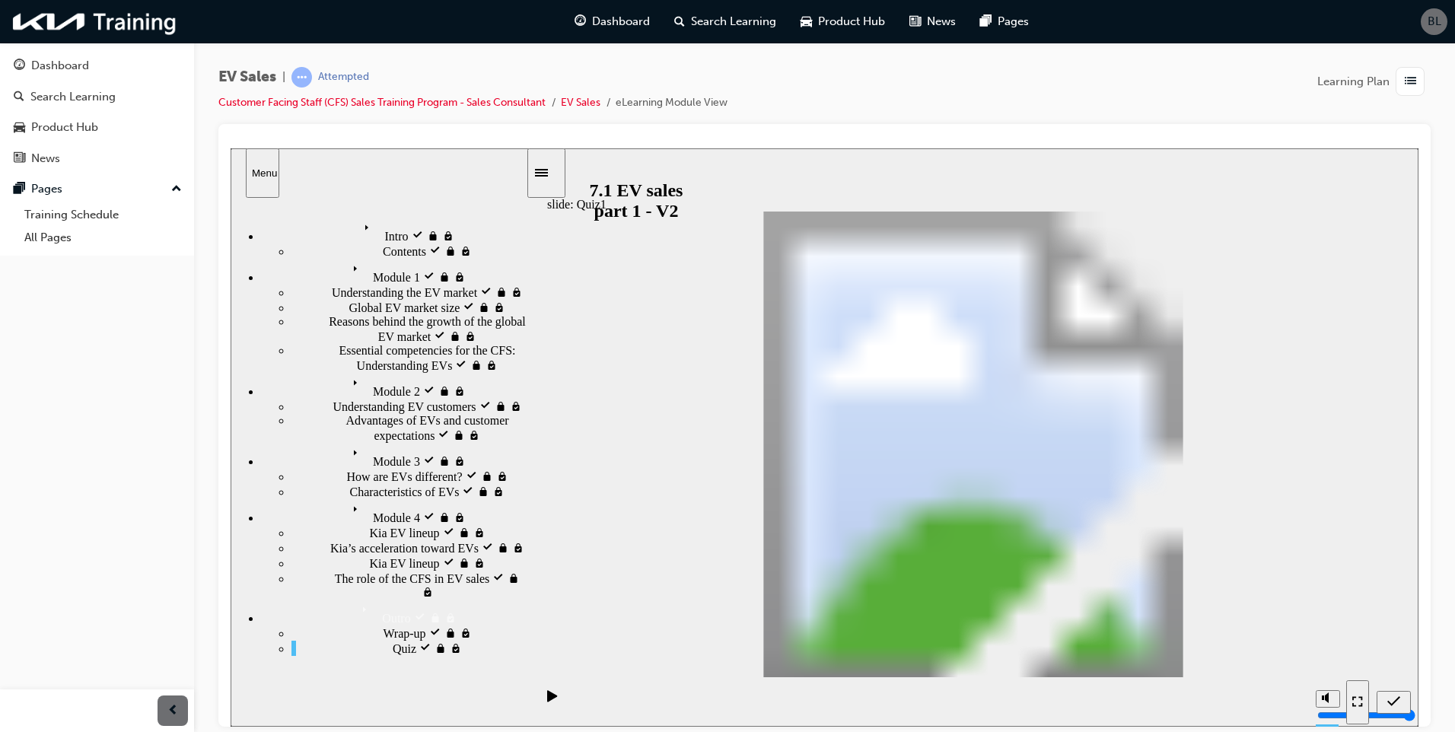
radio input "false"
radio input "true"
drag, startPoint x: 1347, startPoint y: 650, endPoint x: 1039, endPoint y: 530, distance: 329.8
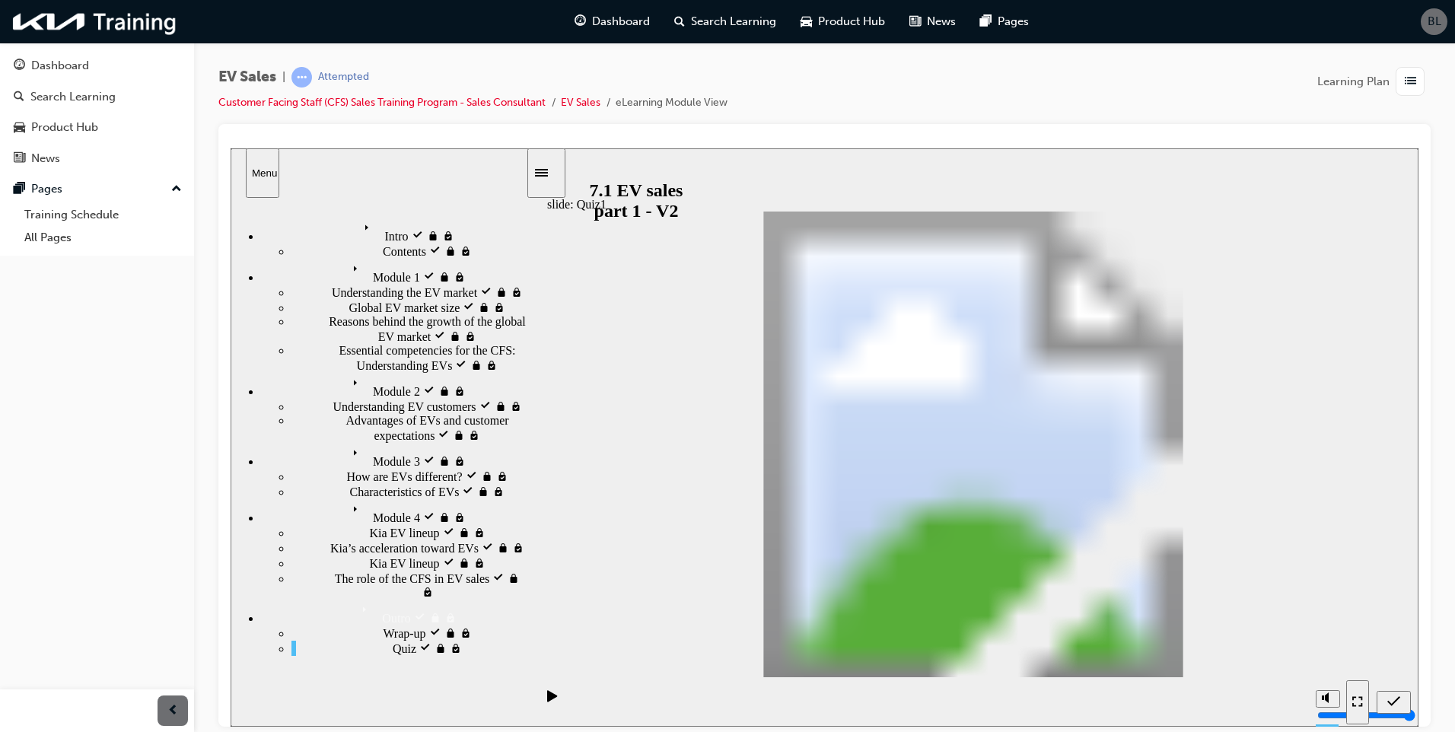
radio input "true"
drag, startPoint x: 1206, startPoint y: 373, endPoint x: 726, endPoint y: 409, distance: 481.5
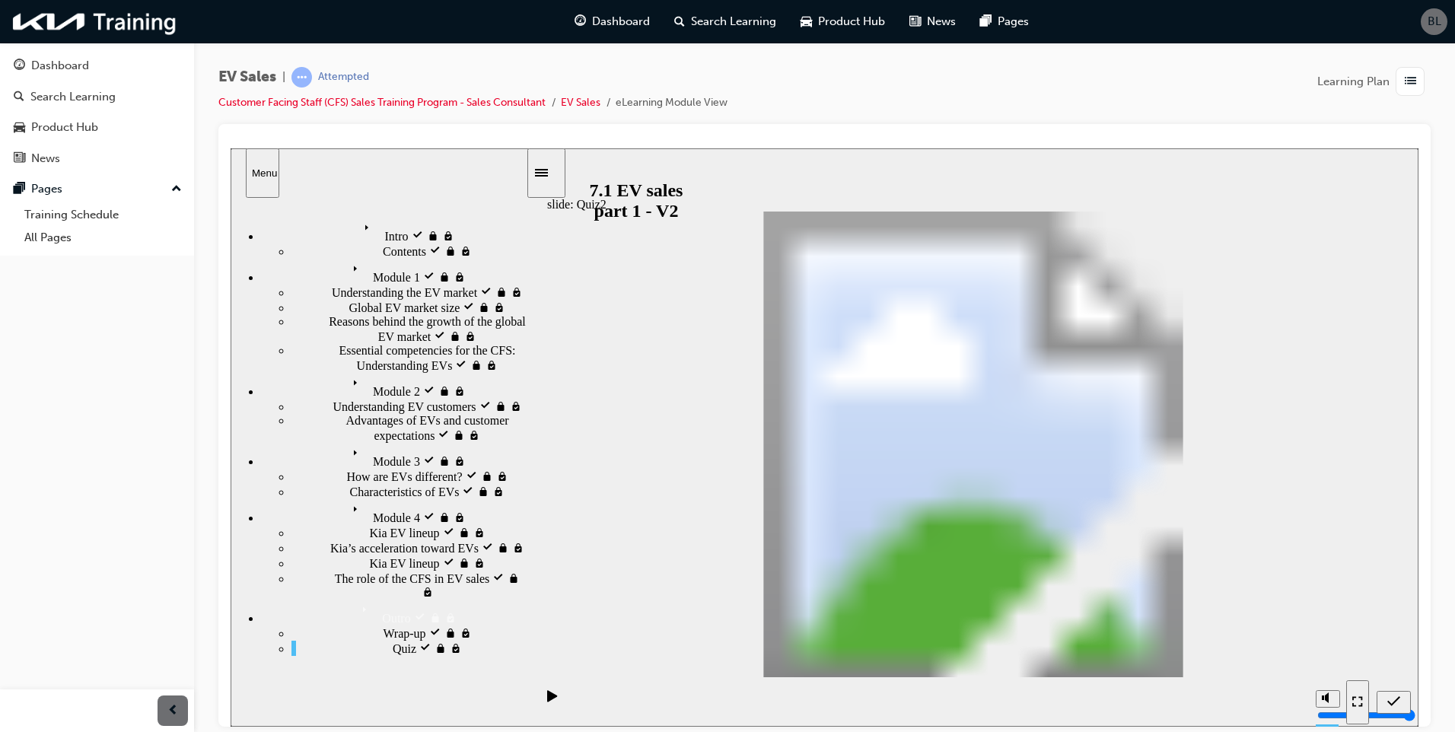
drag, startPoint x: 1262, startPoint y: 411, endPoint x: 731, endPoint y: 460, distance: 533.3
drag, startPoint x: 1265, startPoint y: 451, endPoint x: 738, endPoint y: 503, distance: 529.0
drag, startPoint x: 1263, startPoint y: 489, endPoint x: 727, endPoint y: 518, distance: 536.4
drag, startPoint x: 1271, startPoint y: 535, endPoint x: 999, endPoint y: 443, distance: 287.5
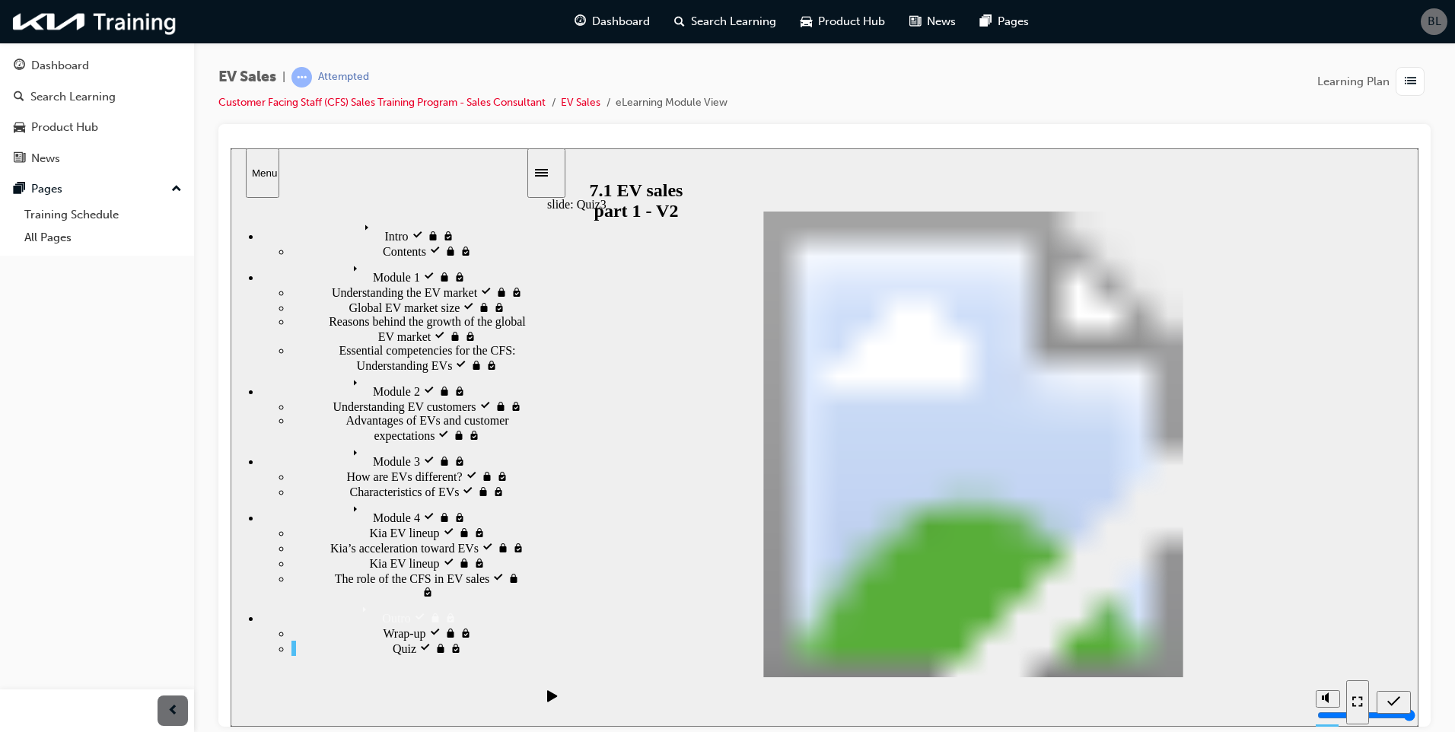
radio input "true"
click at [1394, 695] on icon "Next (Ctrl+Alt+Period)" at bounding box center [1397, 701] width 8 height 14
click at [54, 62] on div "Dashboard" at bounding box center [60, 65] width 58 height 17
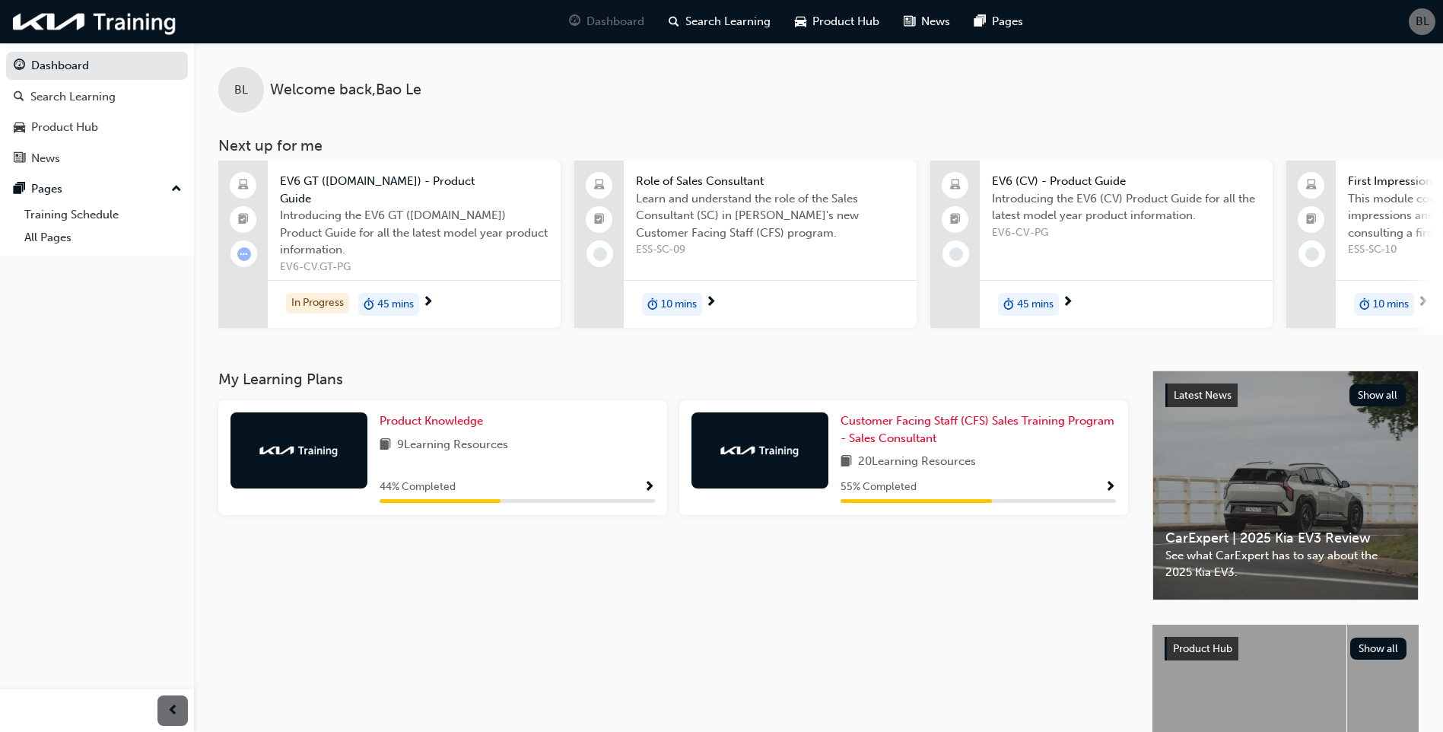
click at [1109, 481] on span "Show Progress" at bounding box center [1110, 488] width 11 height 14
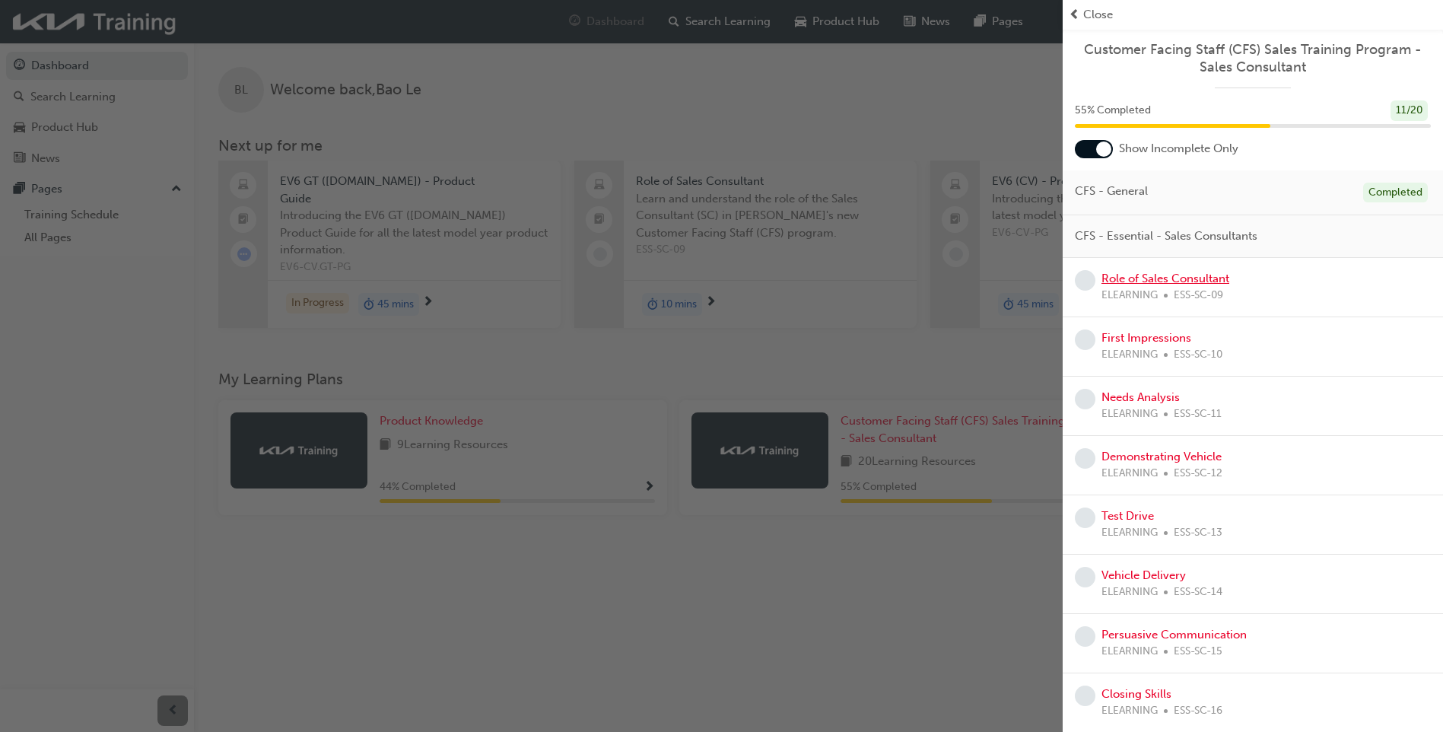
click at [1182, 273] on link "Role of Sales Consultant" at bounding box center [1166, 279] width 128 height 14
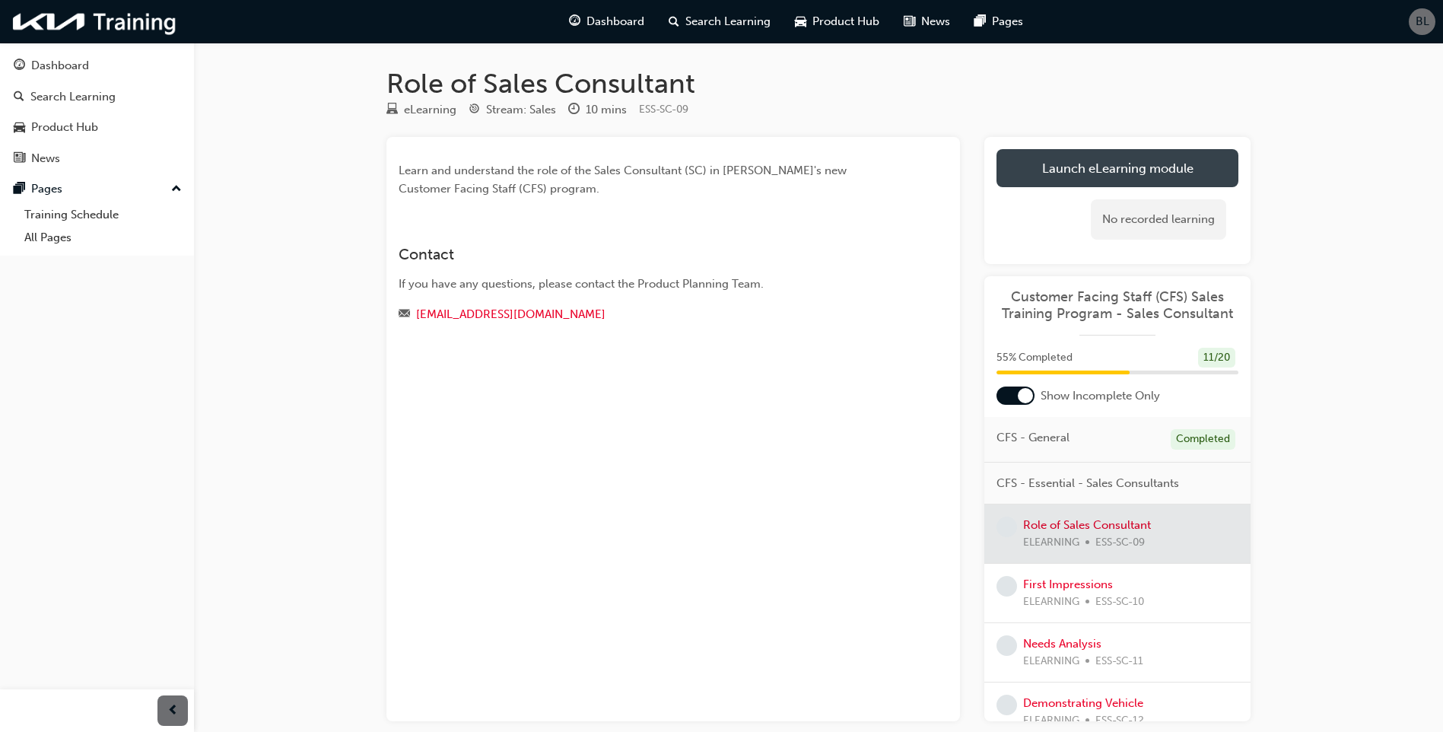
click at [1145, 162] on link "Launch eLearning module" at bounding box center [1118, 168] width 242 height 38
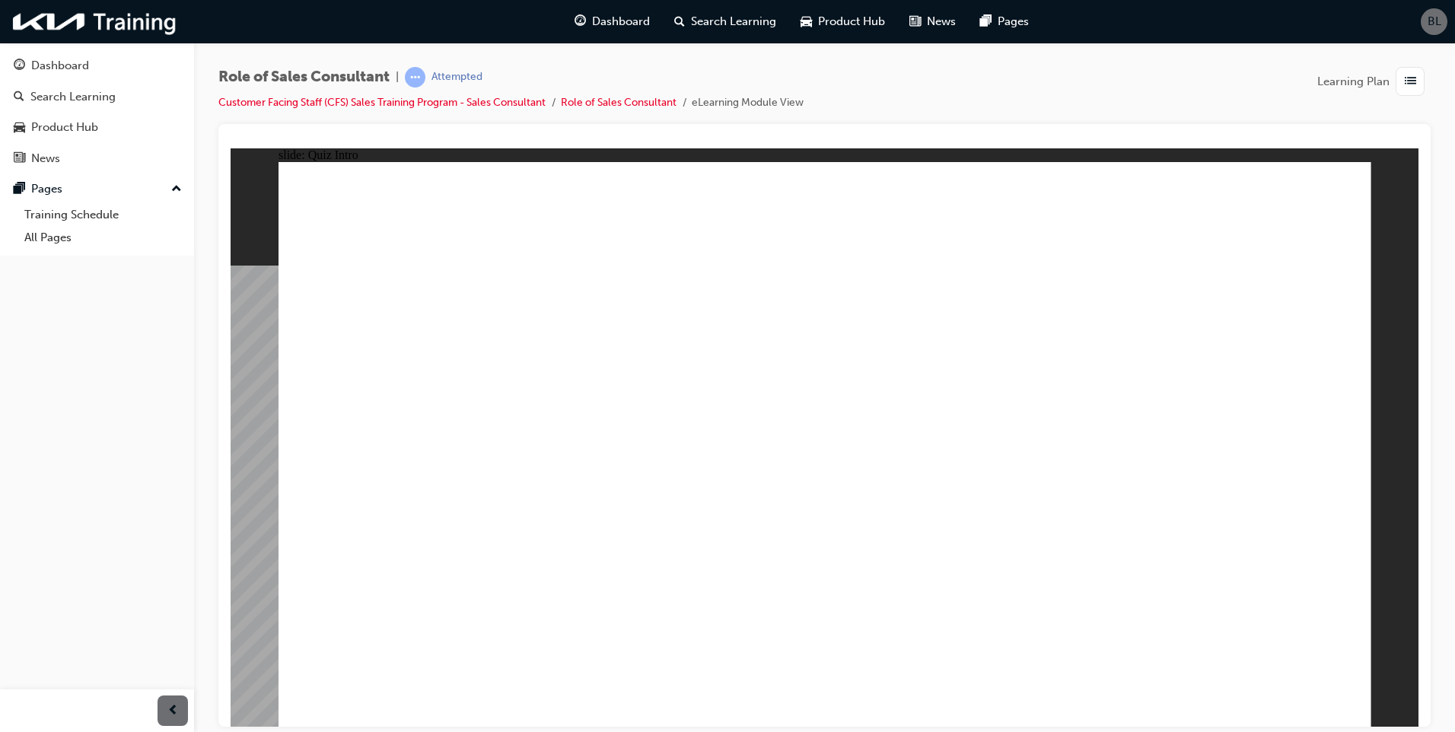
checkbox input "false"
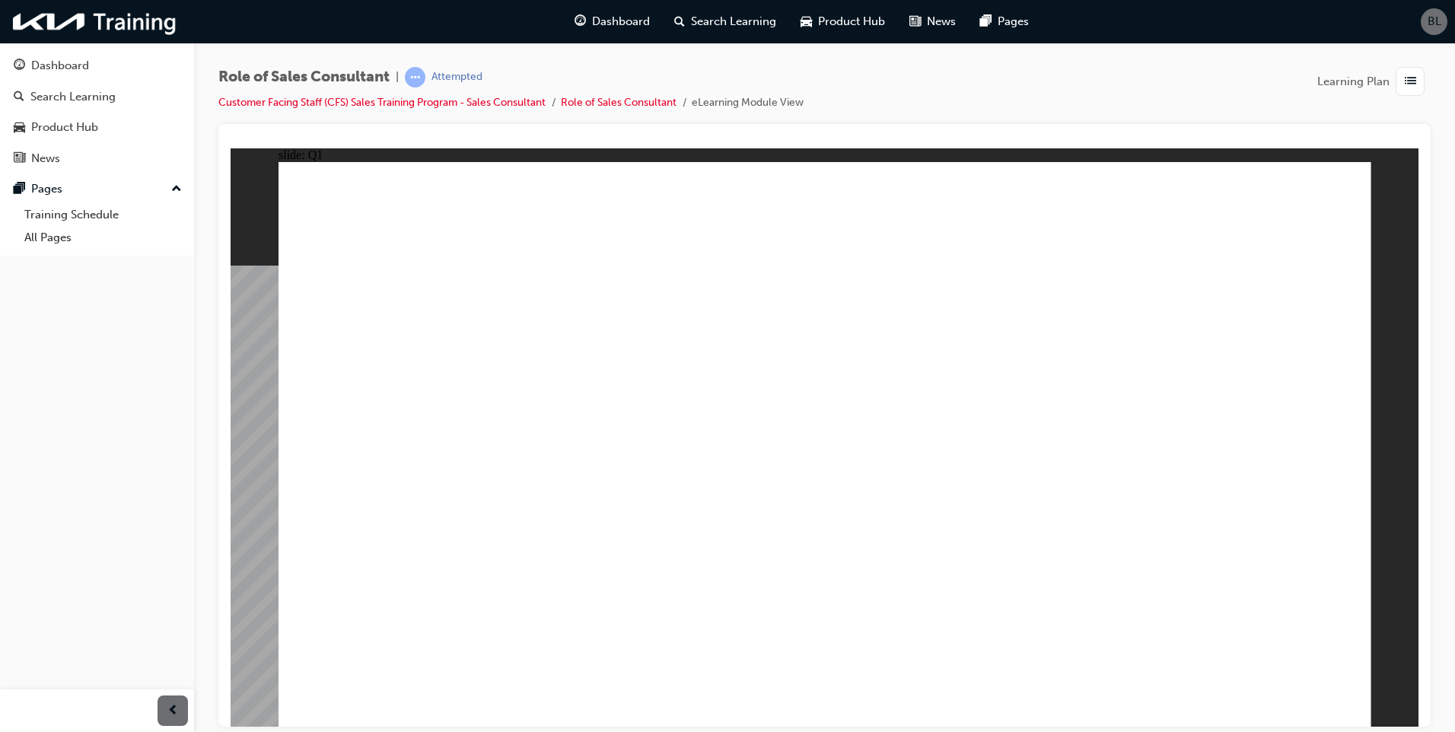
checkbox input "true"
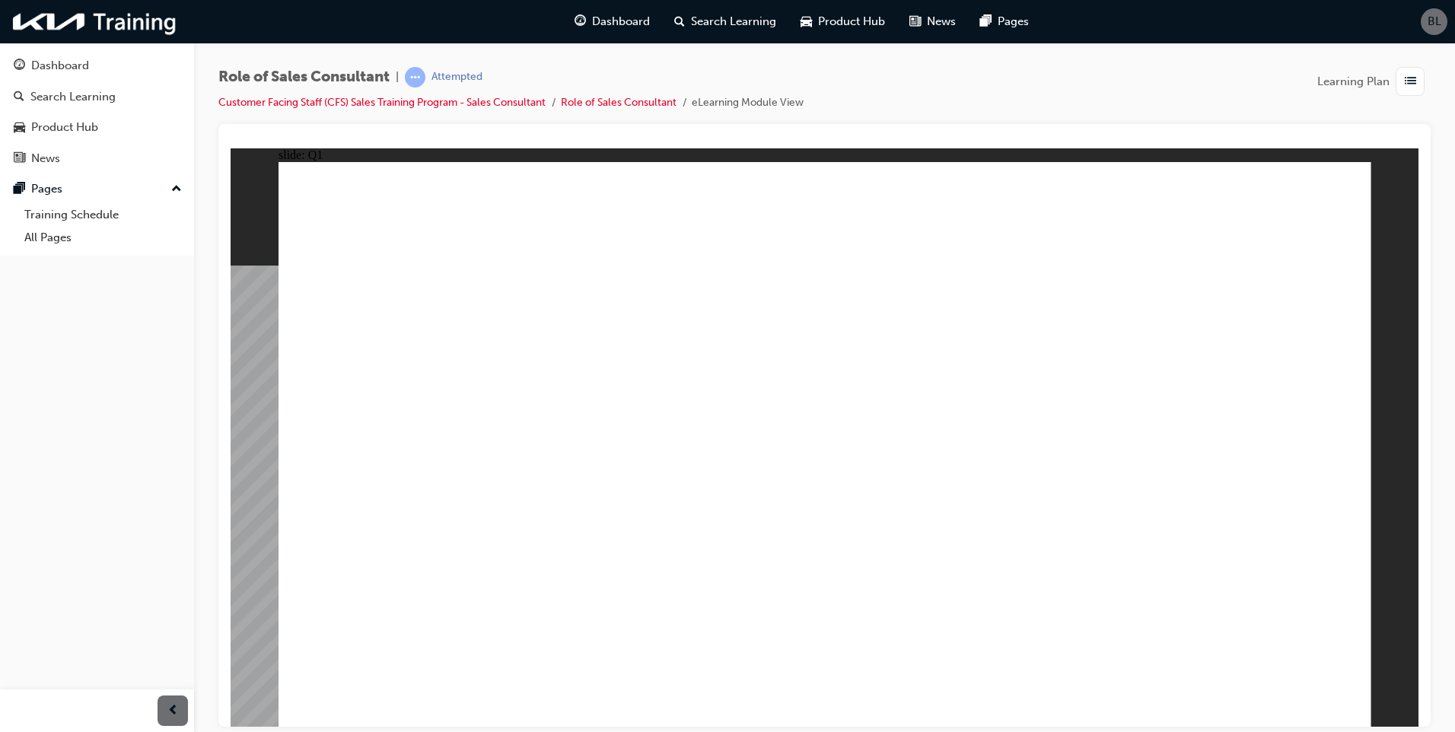
radio input "true"
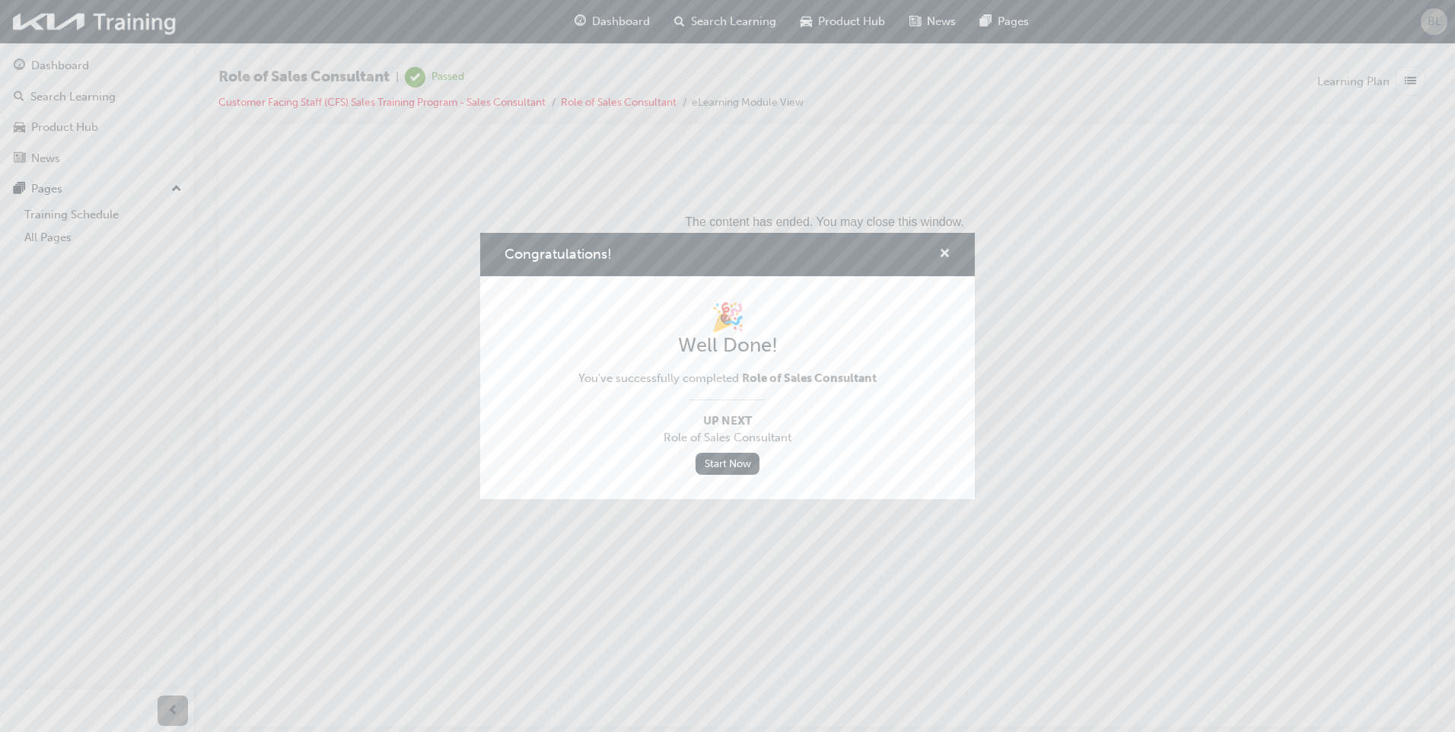
click at [940, 258] on span "cross-icon" at bounding box center [944, 255] width 11 height 14
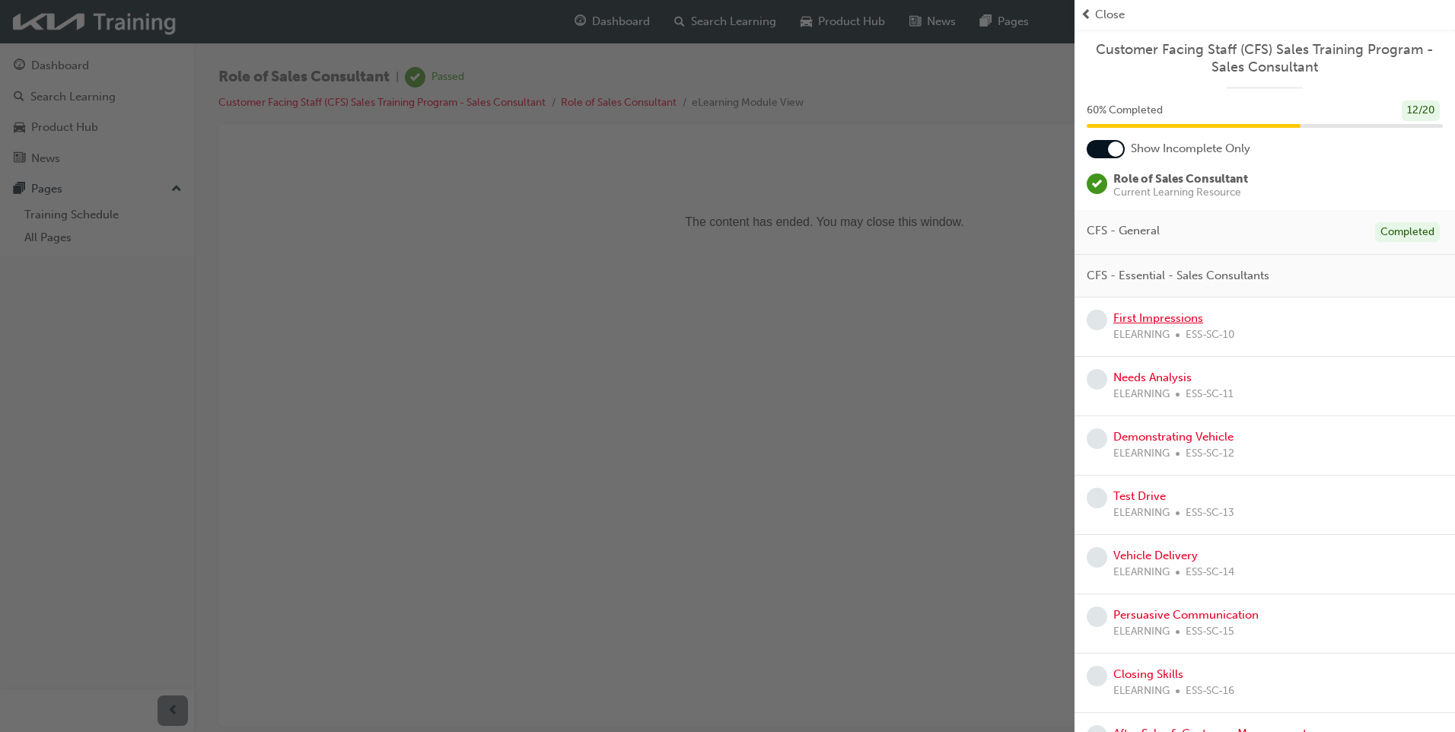
click at [1166, 315] on link "First Impressions" at bounding box center [1158, 318] width 90 height 14
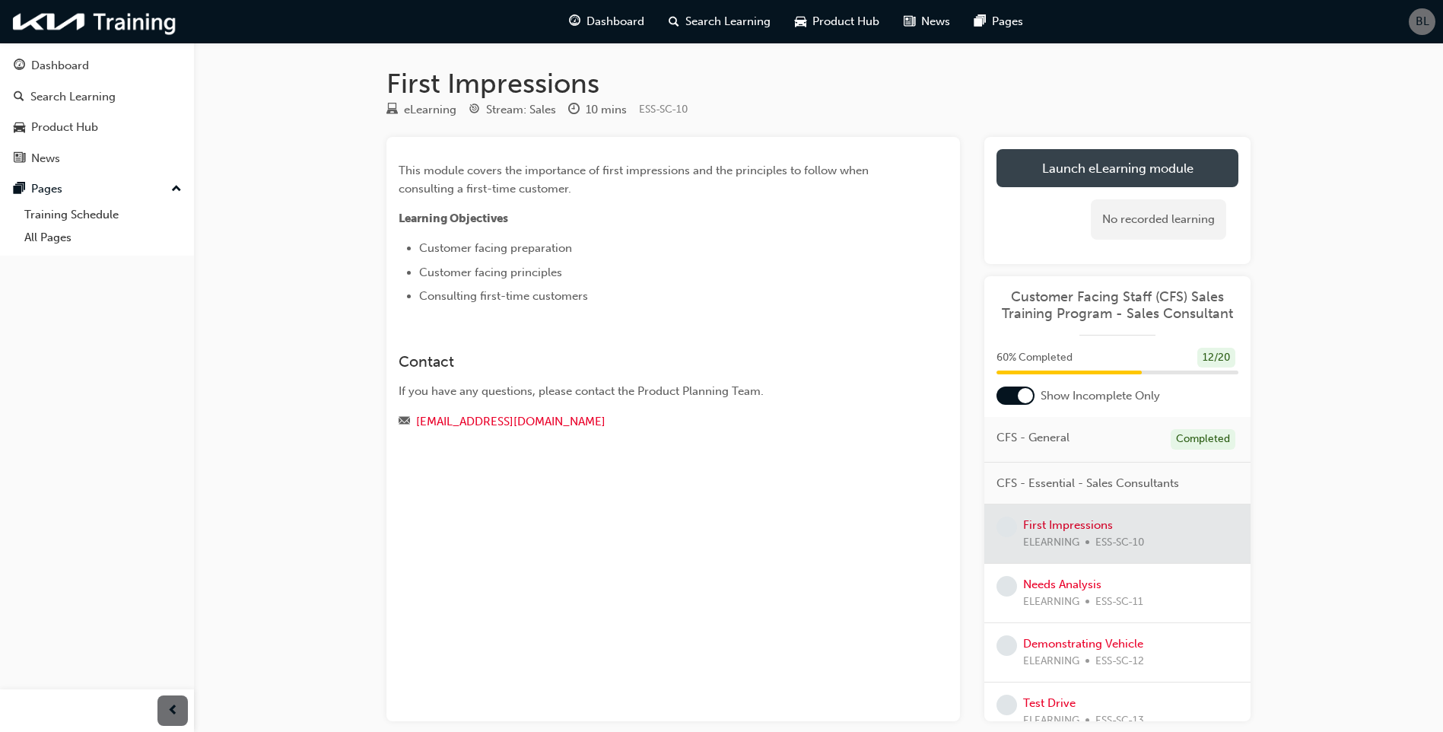
click at [1133, 157] on link "Launch eLearning module" at bounding box center [1118, 168] width 242 height 38
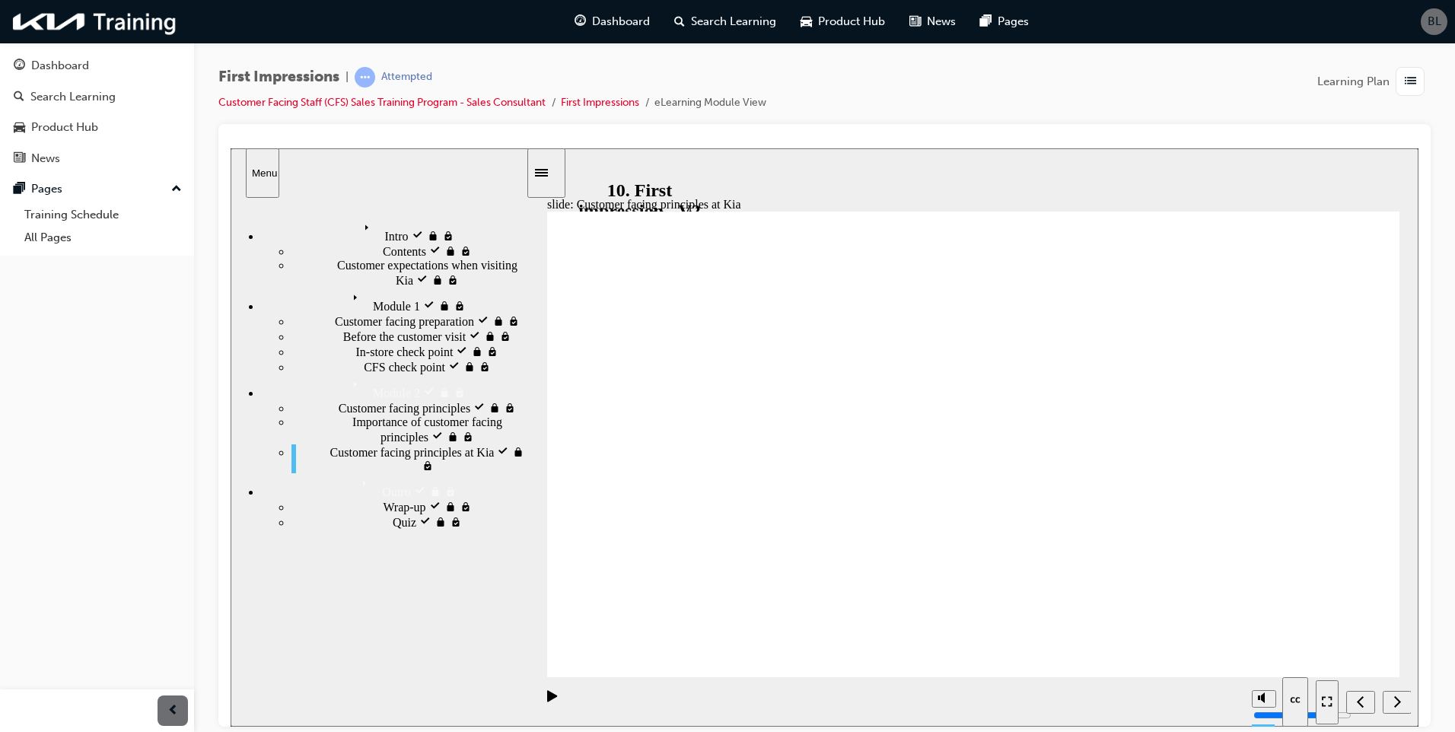
drag, startPoint x: 1363, startPoint y: 649, endPoint x: 997, endPoint y: 511, distance: 391.3
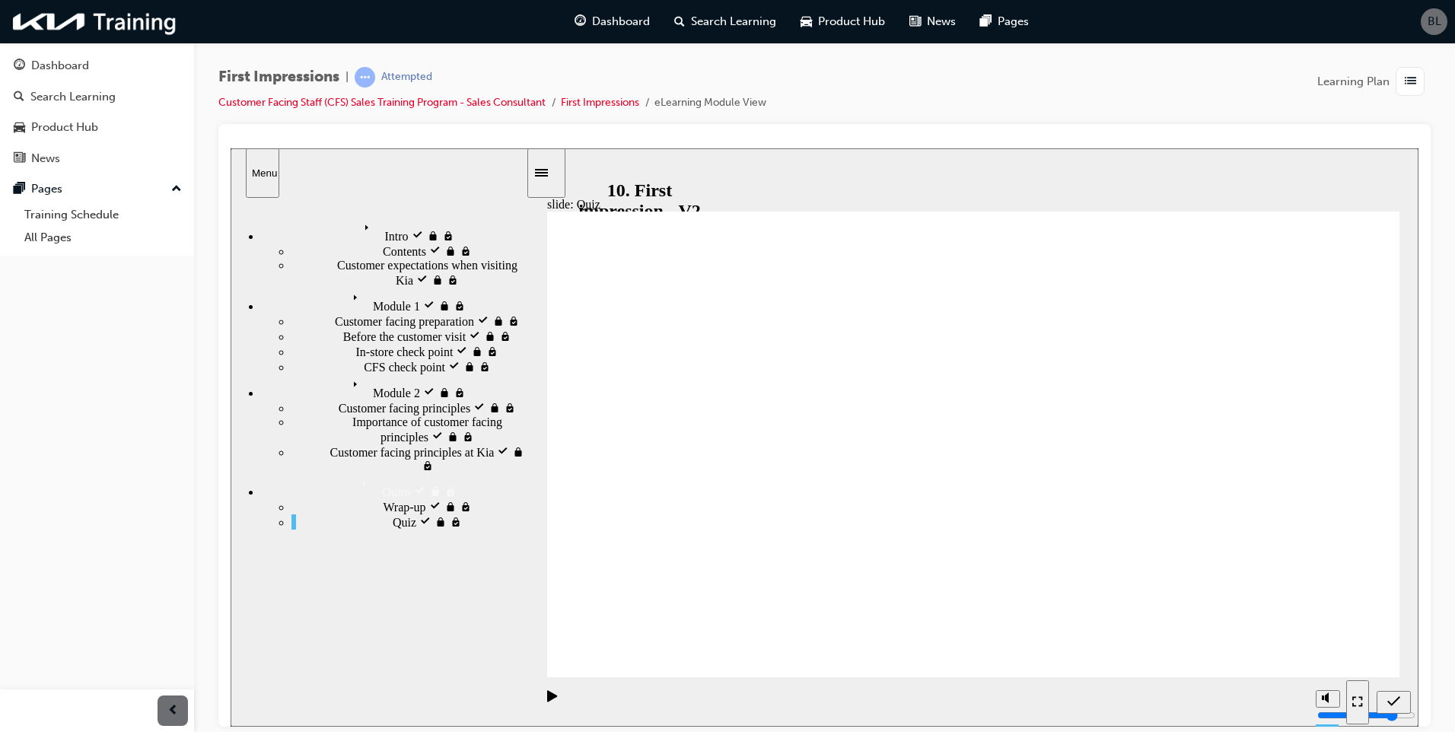
radio input "false"
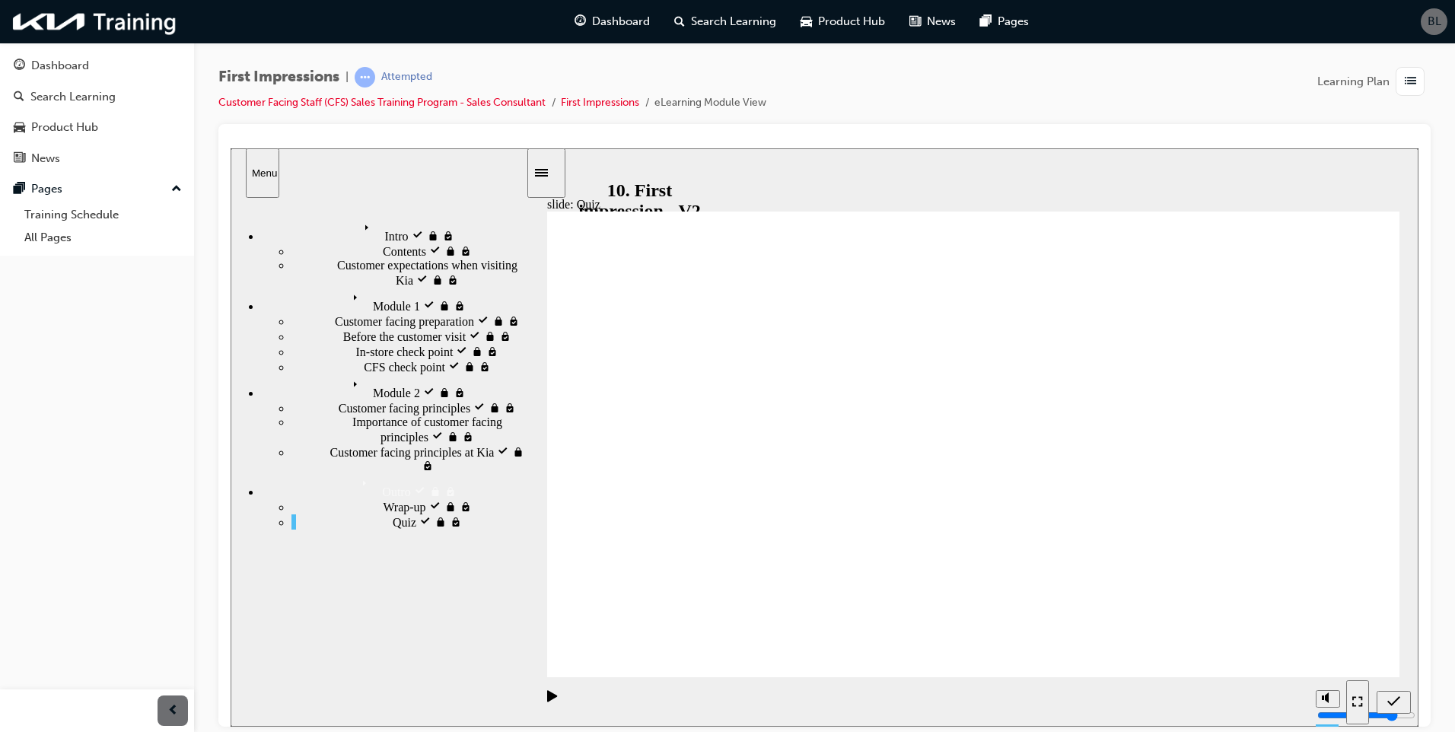
radio input "true"
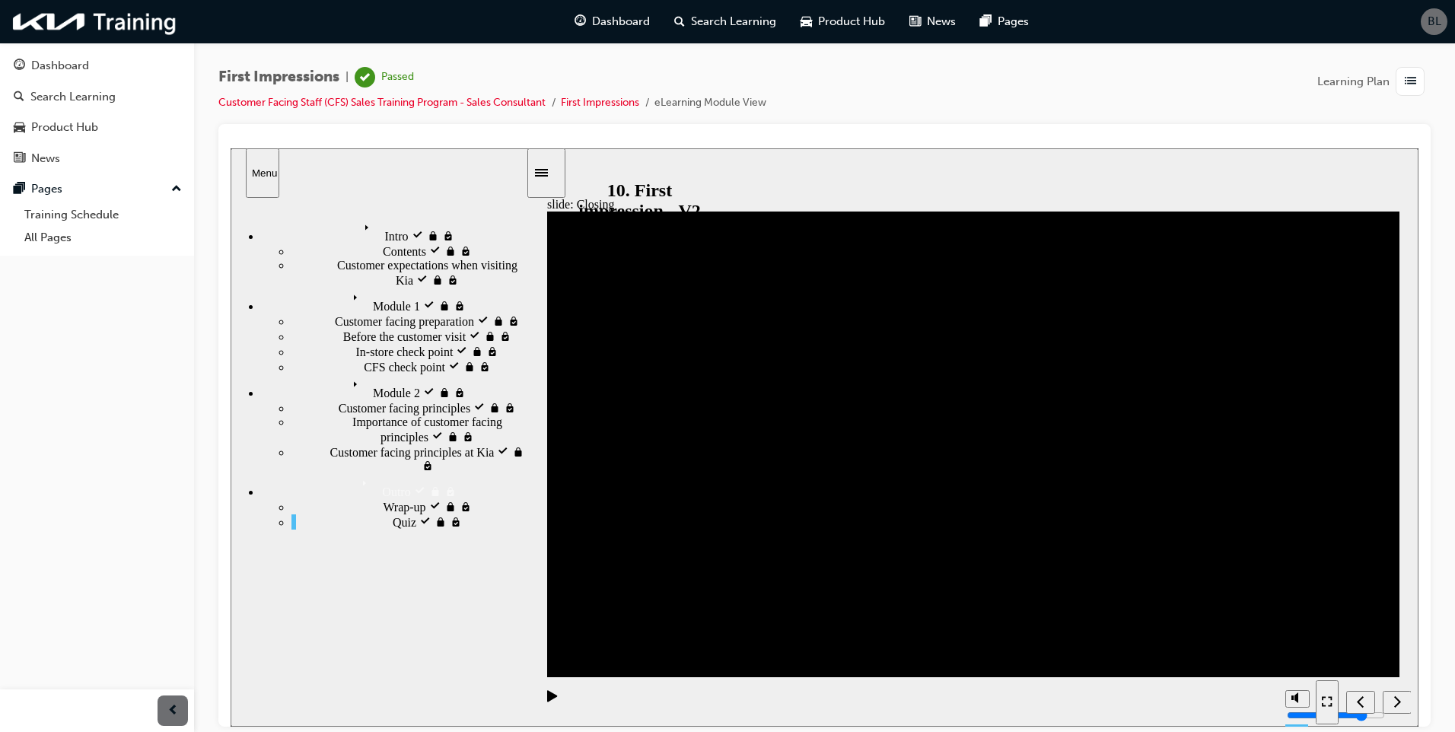
click at [1413, 81] on span "list-icon" at bounding box center [1410, 81] width 11 height 19
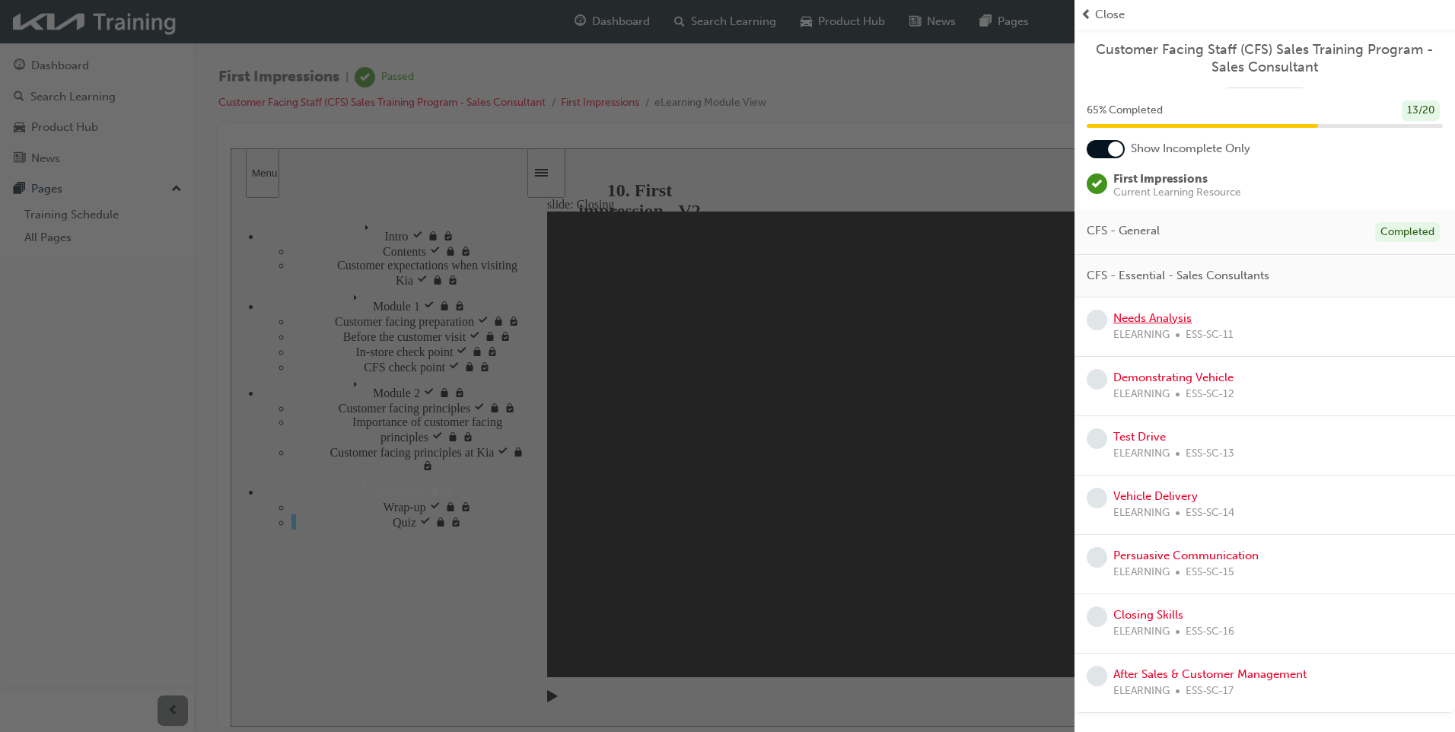
click at [1172, 317] on link "Needs Analysis" at bounding box center [1152, 318] width 78 height 14
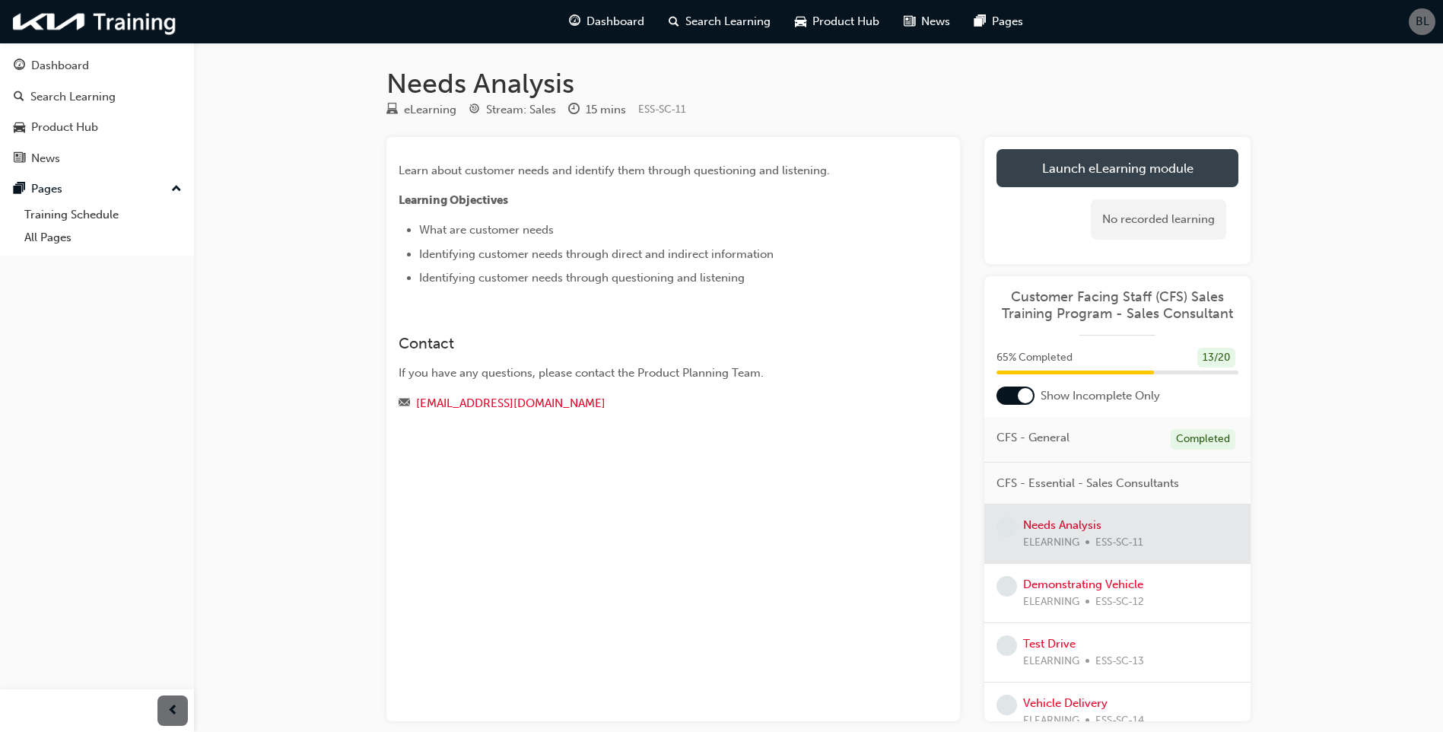
click at [1126, 151] on link "Launch eLearning module" at bounding box center [1118, 168] width 242 height 38
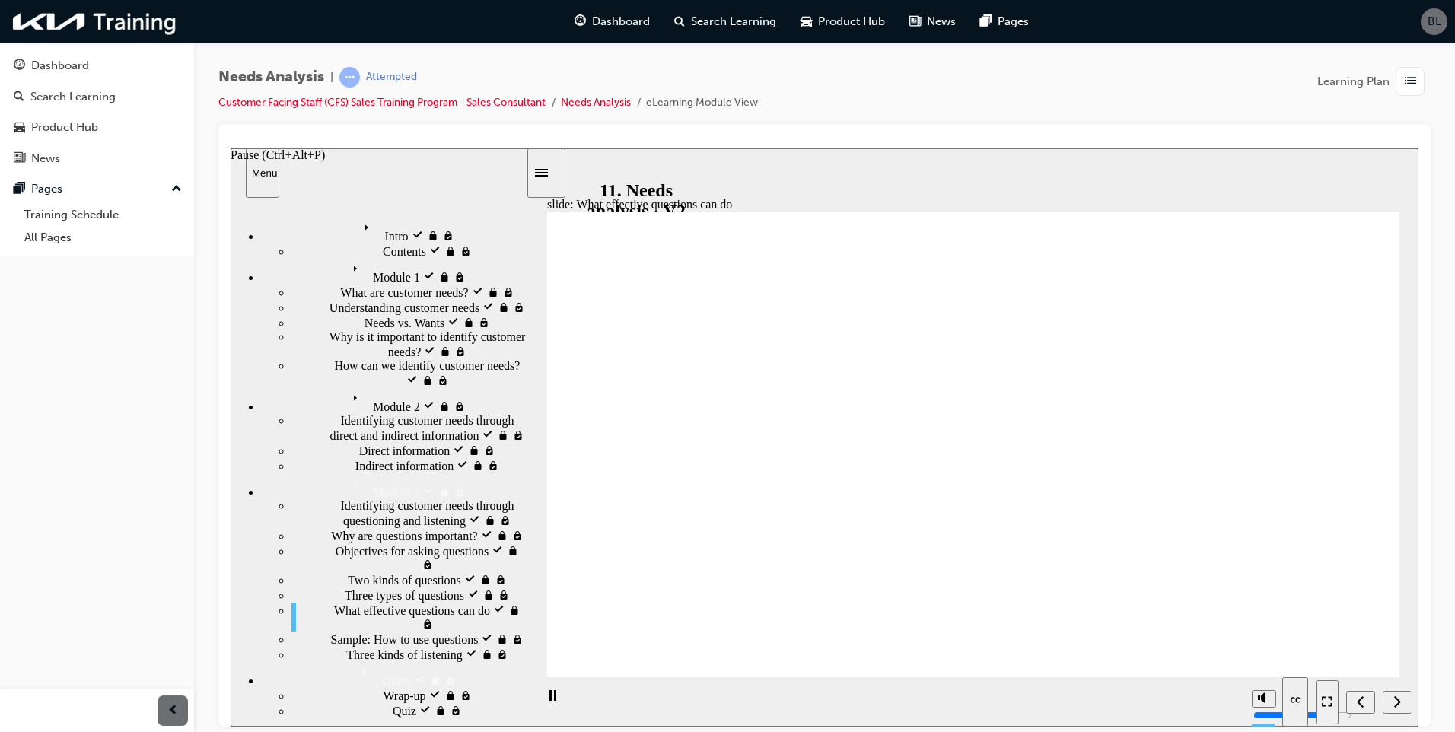
click at [549, 700] on icon "Pause (Ctrl+Alt+P)" at bounding box center [552, 694] width 7 height 11
click at [547, 700] on icon "Play (Ctrl+Alt+P)" at bounding box center [552, 694] width 10 height 11
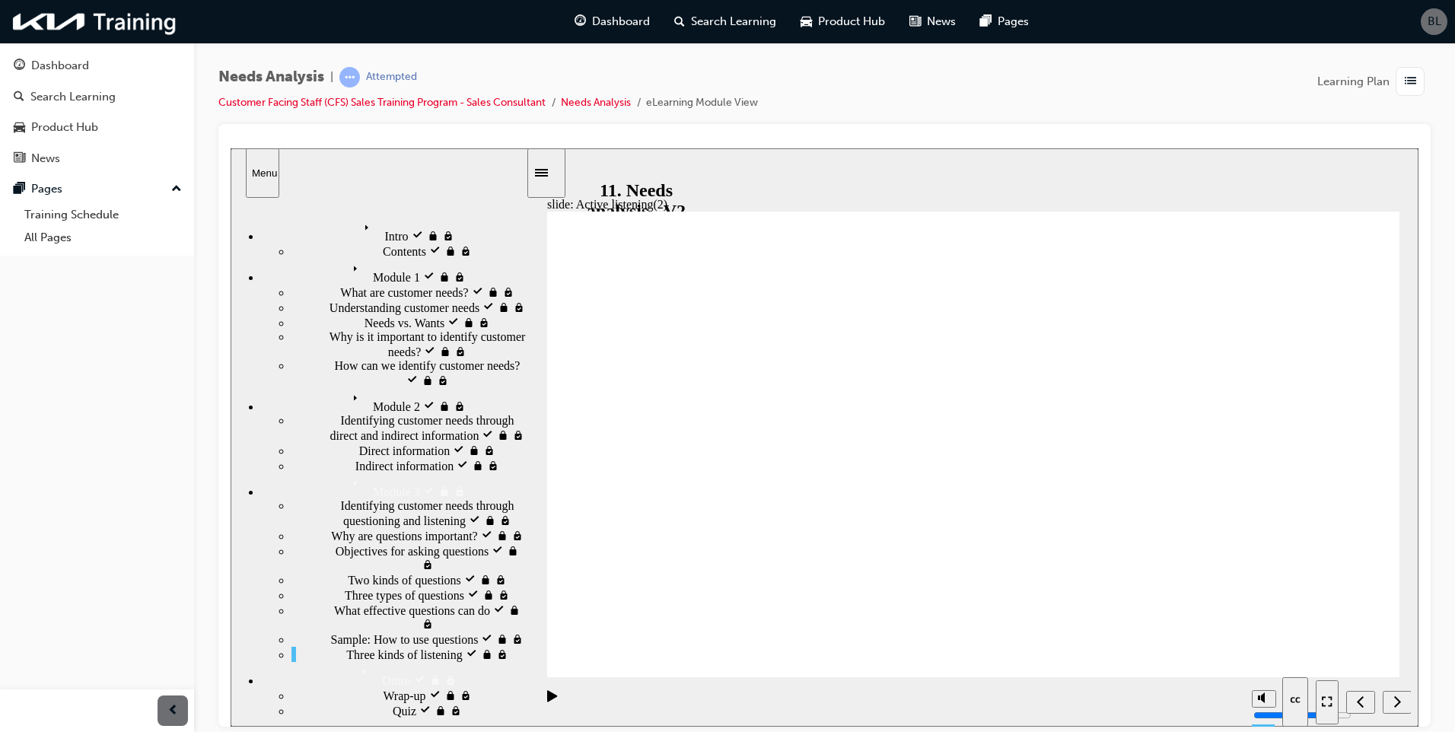
drag, startPoint x: 1257, startPoint y: 547, endPoint x: 746, endPoint y: 502, distance: 513.3
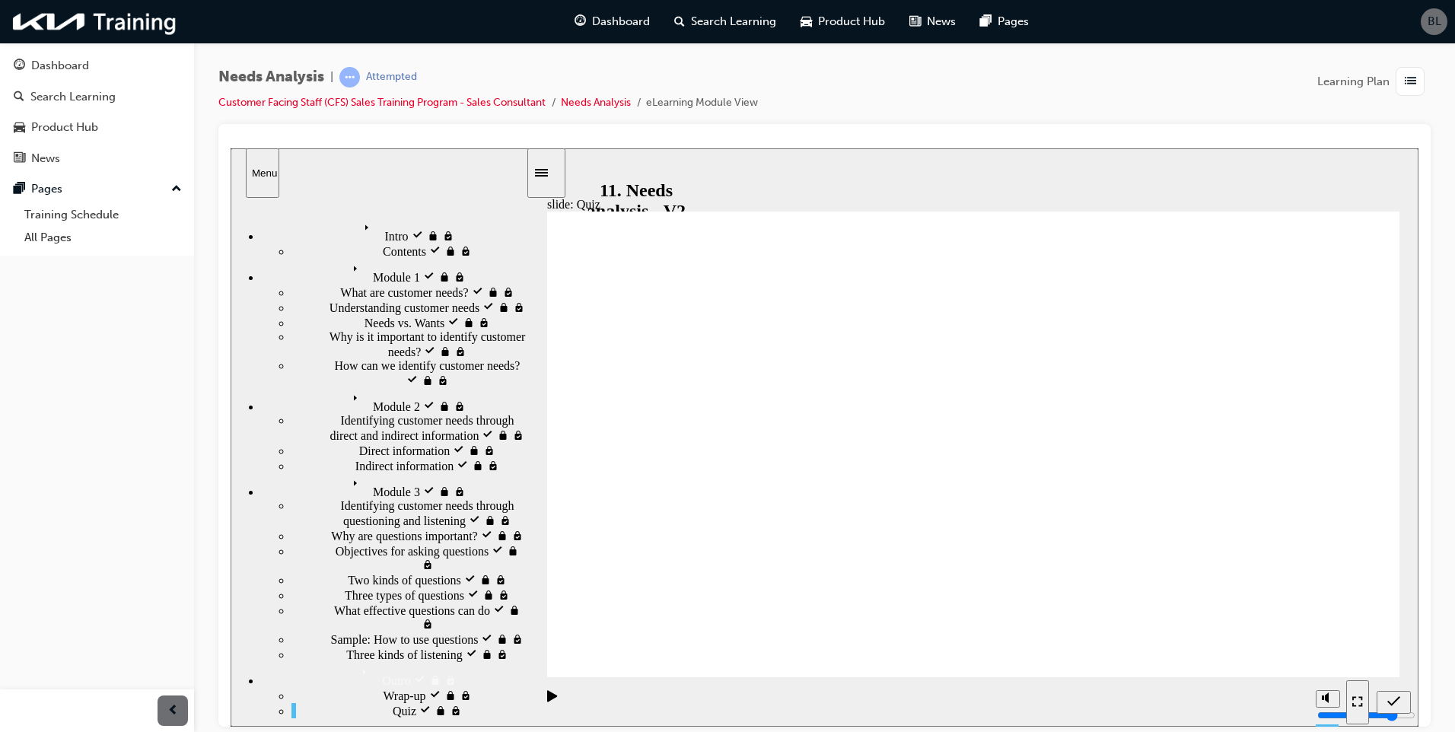
drag, startPoint x: 1255, startPoint y: 438, endPoint x: 971, endPoint y: 516, distance: 294.2
radio input "true"
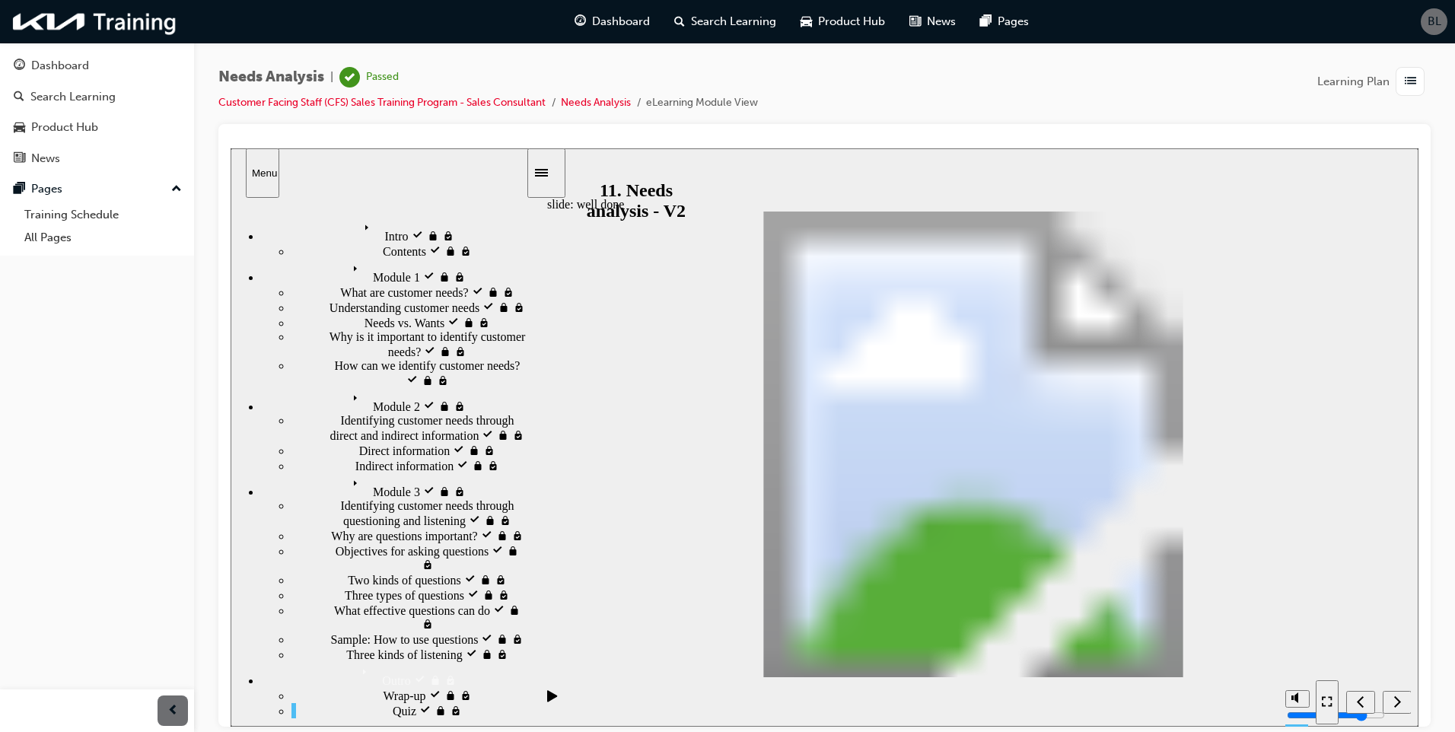
click at [1400, 73] on div "button" at bounding box center [1409, 81] width 29 height 29
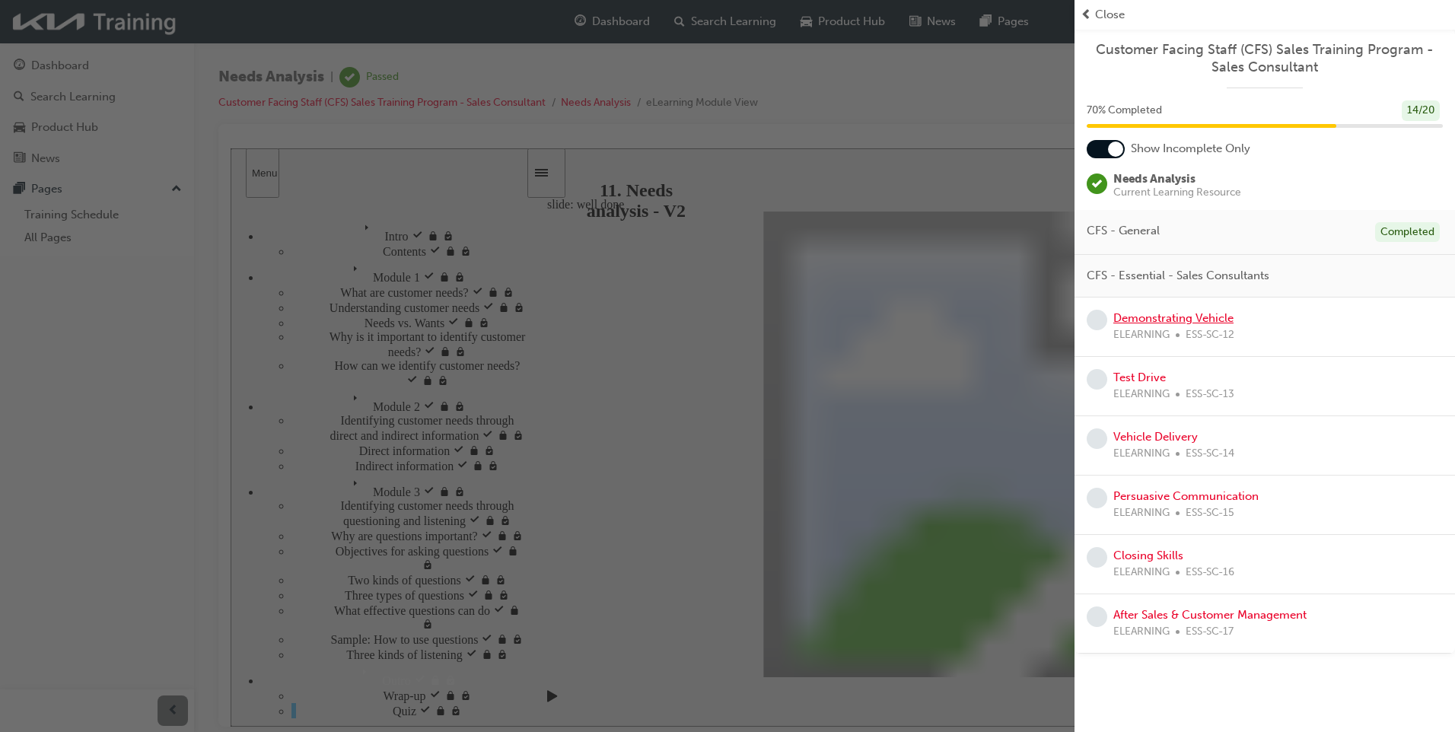
click at [1141, 314] on link "Demonstrating Vehicle" at bounding box center [1173, 318] width 120 height 14
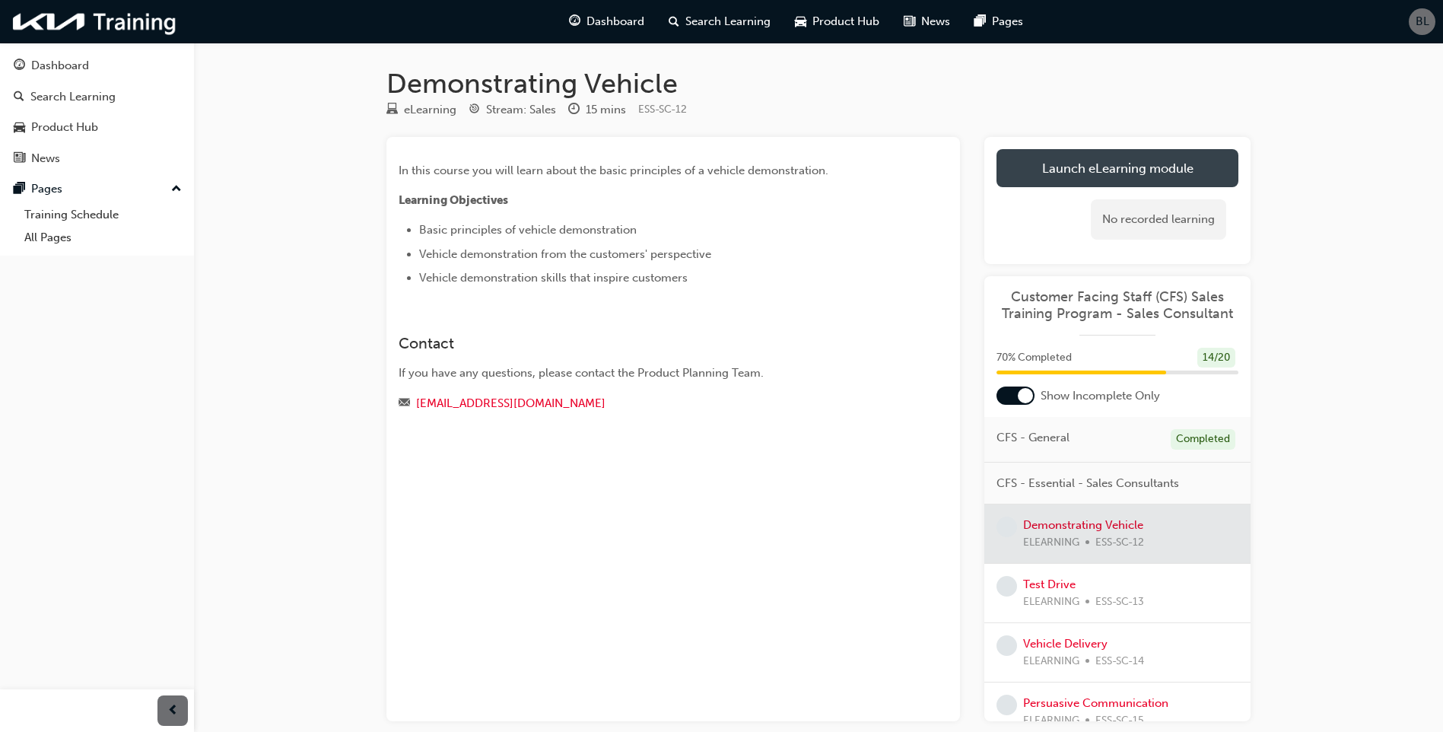
click at [1134, 165] on link "Launch eLearning module" at bounding box center [1118, 168] width 242 height 38
